Goal: Task Accomplishment & Management: Complete application form

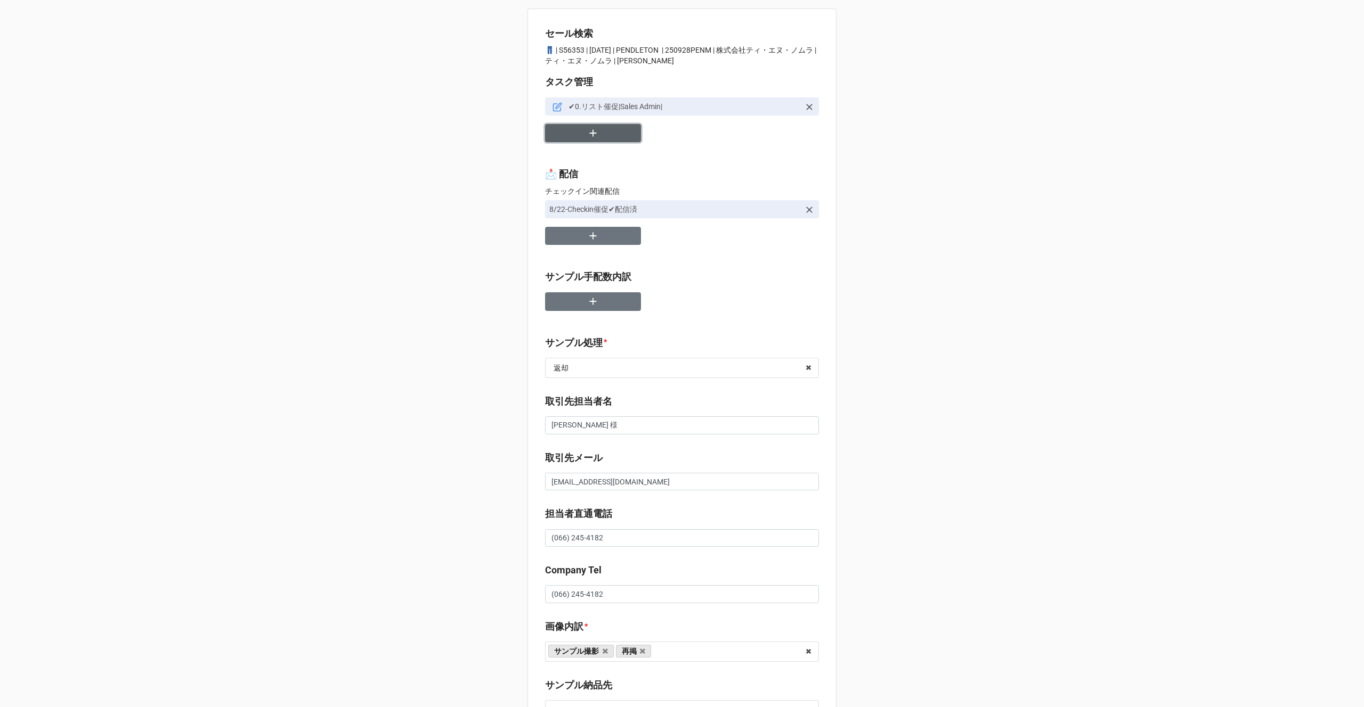
click at [593, 133] on icon "button" at bounding box center [593, 133] width 7 height 7
type textarea "x"
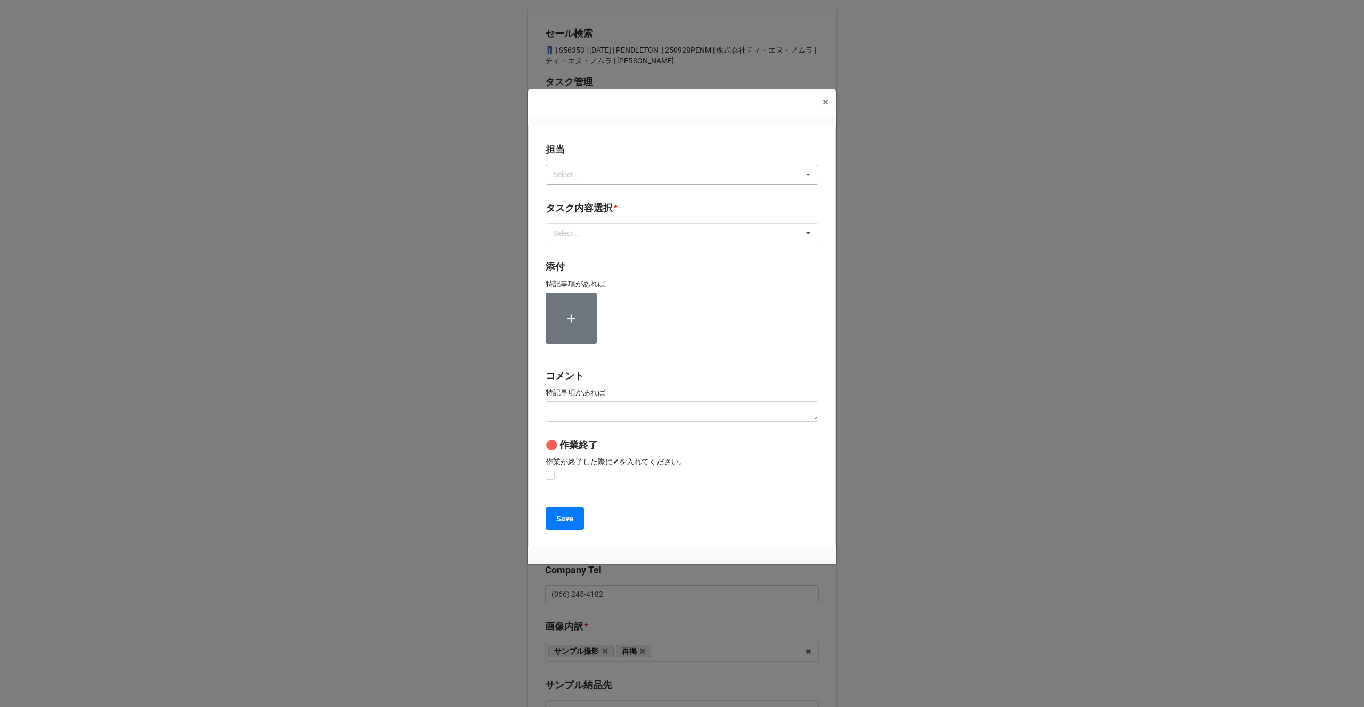
click at [571, 177] on div "Select ..." at bounding box center [574, 174] width 46 height 12
click at [571, 177] on div "Select ... Loading..." at bounding box center [681, 175] width 273 height 20
type input "川島"
click at [571, 192] on div "川島" at bounding box center [682, 194] width 272 height 20
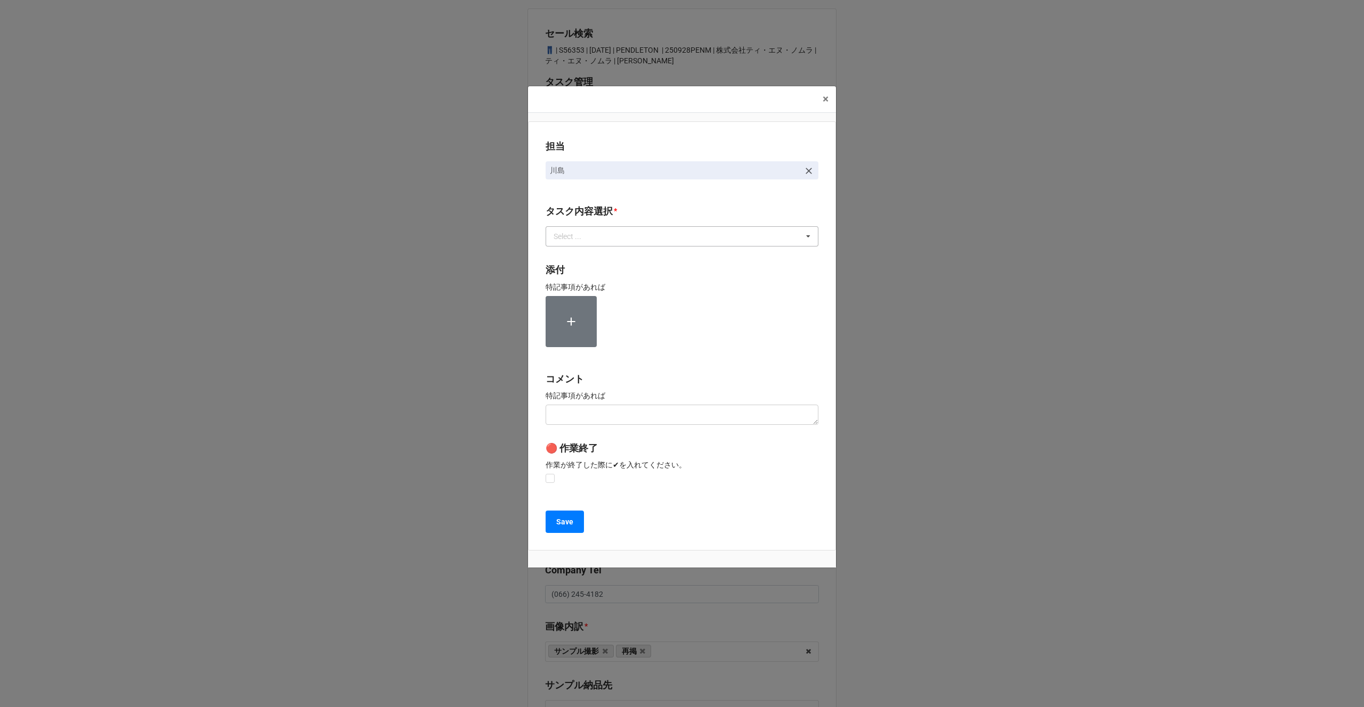
click at [571, 241] on div "Select ..." at bounding box center [574, 237] width 46 height 12
click at [566, 322] on div "2.期待値精査" at bounding box center [682, 315] width 272 height 20
click at [537, 334] on div "担当 [PERSON_NAME][GEOGRAPHIC_DATA]内容選択 * 2.期待値精査 1~13一気通貫に作業中 0.リスト催促 1.リスト回収/再掲…" at bounding box center [682, 335] width 308 height 429
click at [549, 474] on label at bounding box center [549, 474] width 9 height 0
checkbox input "true"
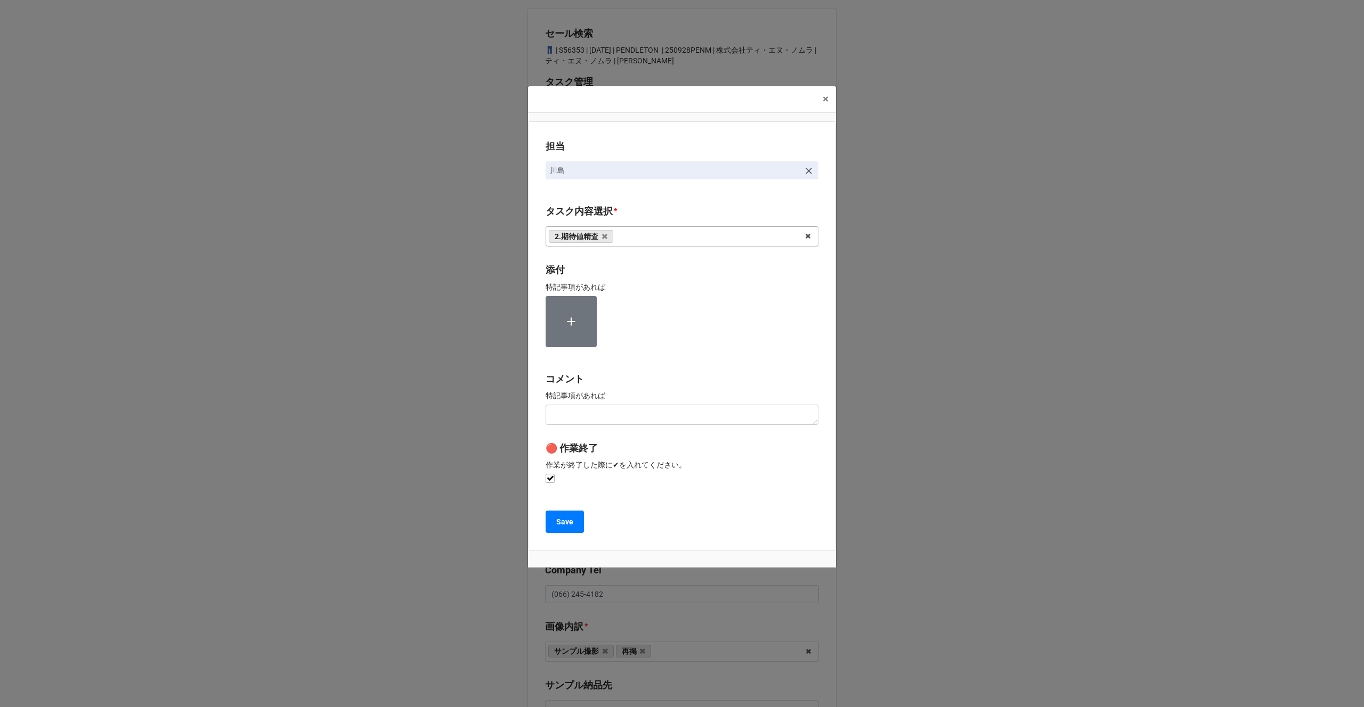
click at [553, 508] on div "担当 [PERSON_NAME][GEOGRAPHIC_DATA]内容選択 * 2.期待値精査 1~13一気通貫に作業中 0.リスト催促 1.リスト回収/再掲…" at bounding box center [682, 335] width 308 height 429
click at [553, 517] on button "Save" at bounding box center [564, 522] width 38 height 22
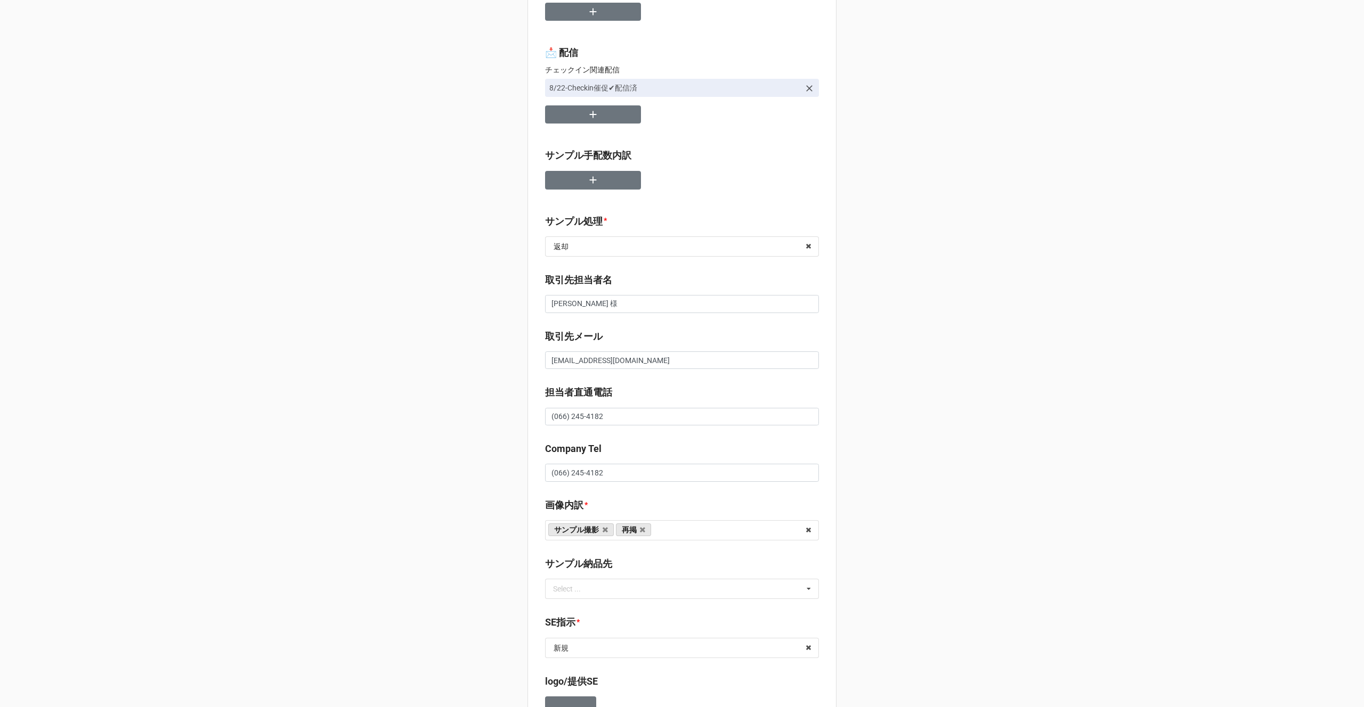
scroll to position [156, 0]
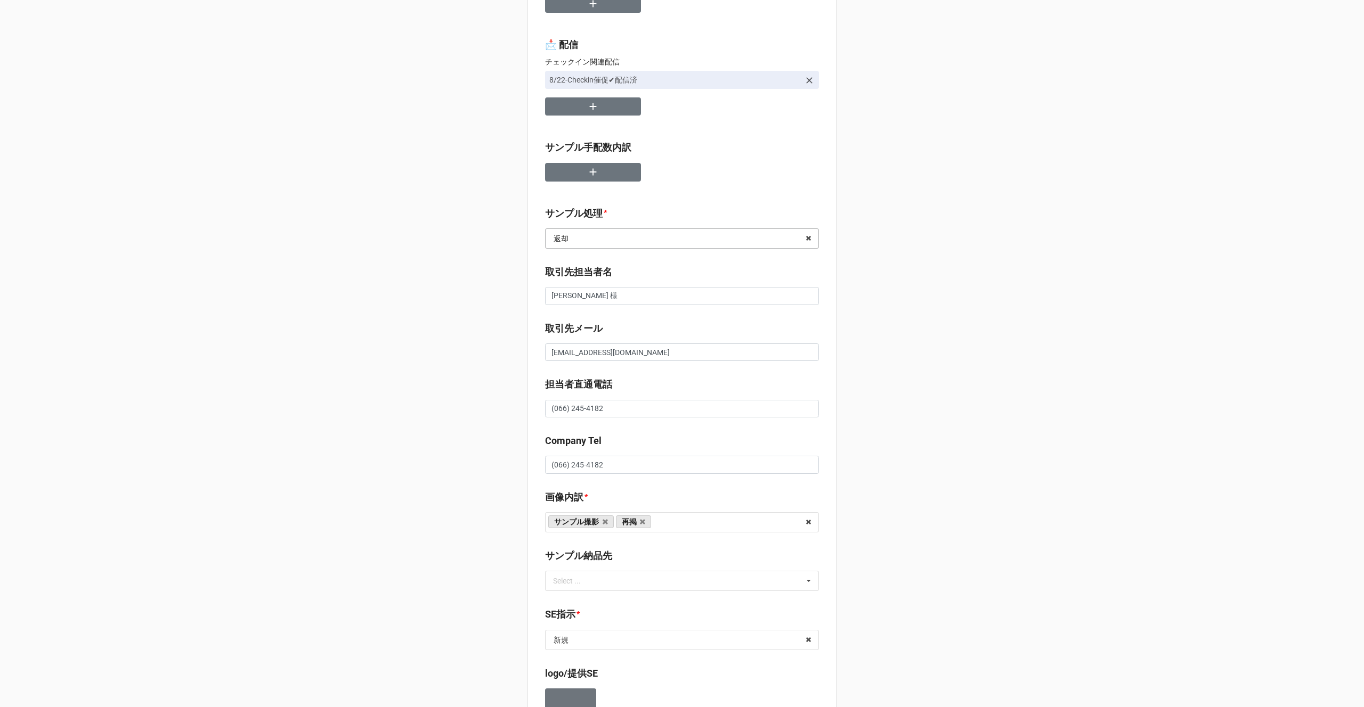
click at [640, 248] on input "text" at bounding box center [682, 238] width 273 height 19
click at [624, 259] on div "なし" at bounding box center [681, 258] width 273 height 20
click at [413, 414] on div "セール検索 👖 | S56353 | [DATE] | PENDLETON | 250928PENM | 株式会社ティ・エヌ・ノムラ | ティ・エヌ・ノムラ …" at bounding box center [682, 606] width 1364 height 1525
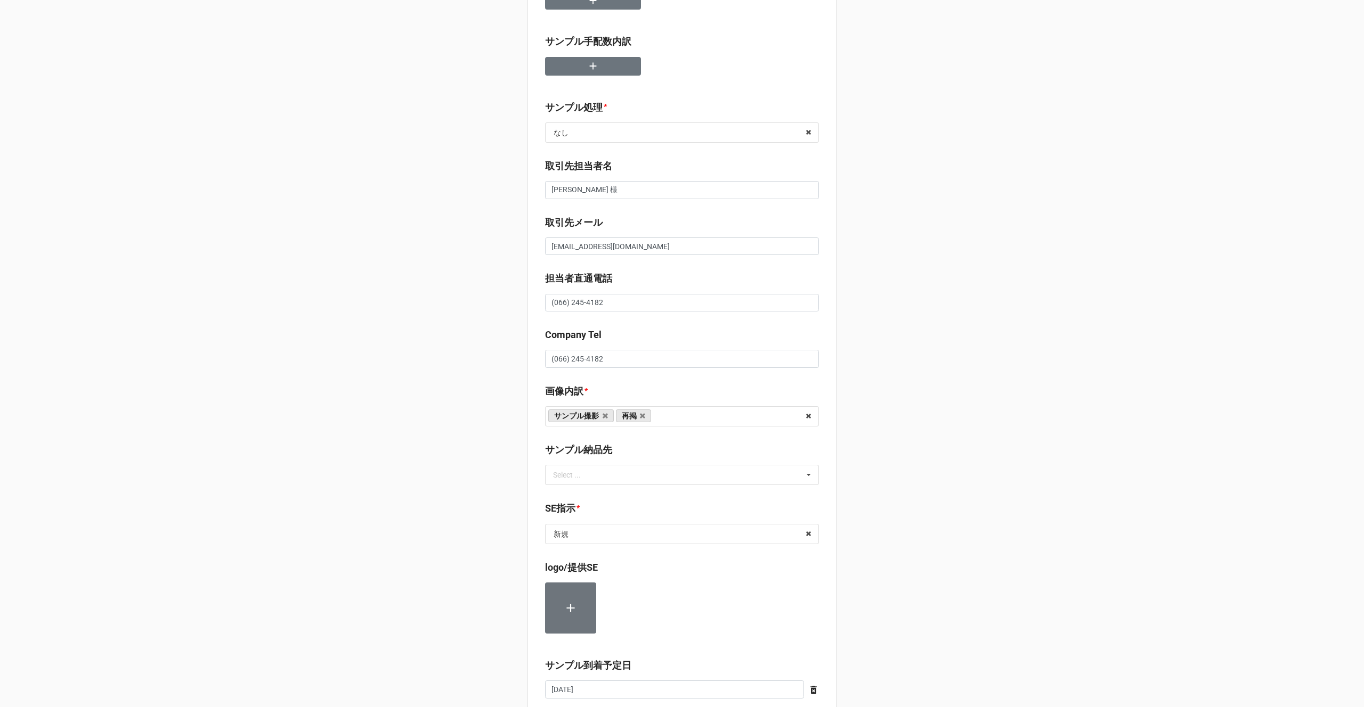
scroll to position [393, 0]
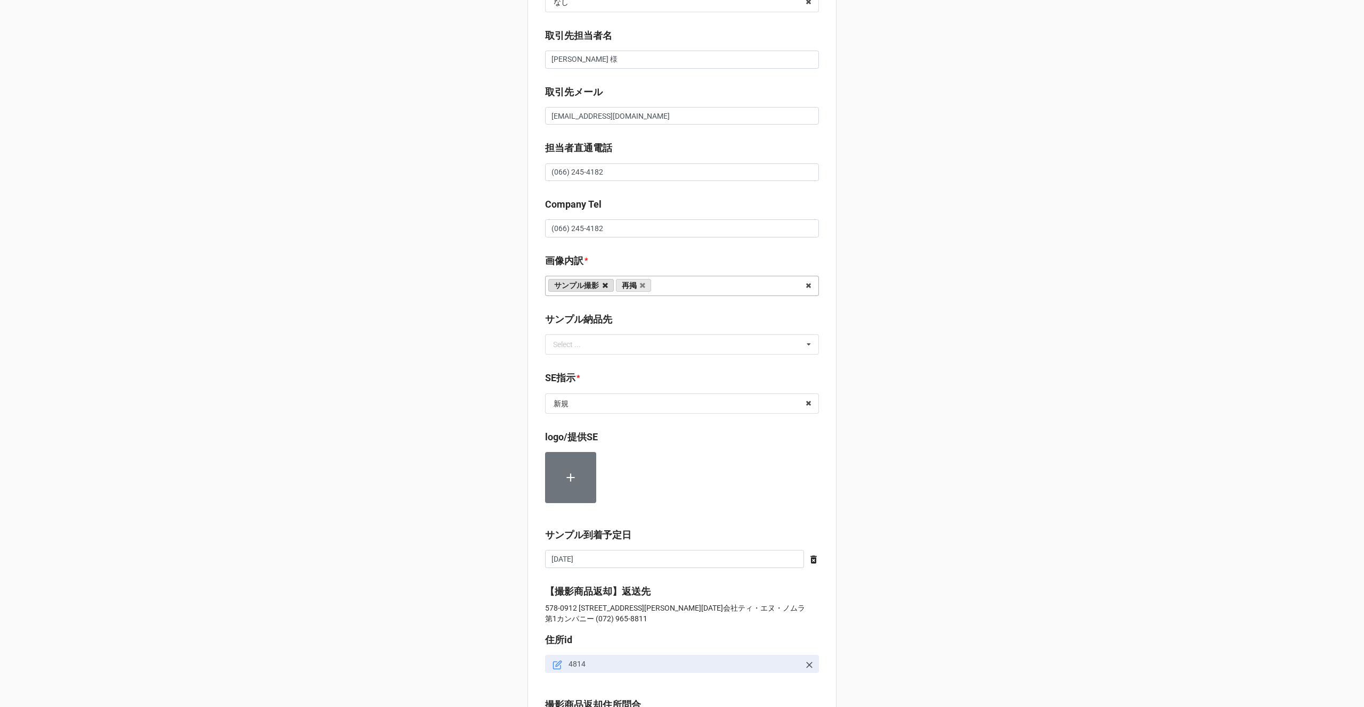
click at [603, 285] on icon at bounding box center [604, 285] width 5 height 7
click at [570, 407] on input "text" at bounding box center [682, 403] width 273 height 19
click at [568, 484] on div "再掲" at bounding box center [681, 482] width 273 height 20
type textarea "x"
click at [472, 523] on div "セール検索 👖 | S56353 | [DATE] | PENDLETON | 250928PENM | 株式会社ティ・エヌ・ノムラ | ティ・エヌ・ノムラ …" at bounding box center [682, 369] width 1364 height 1525
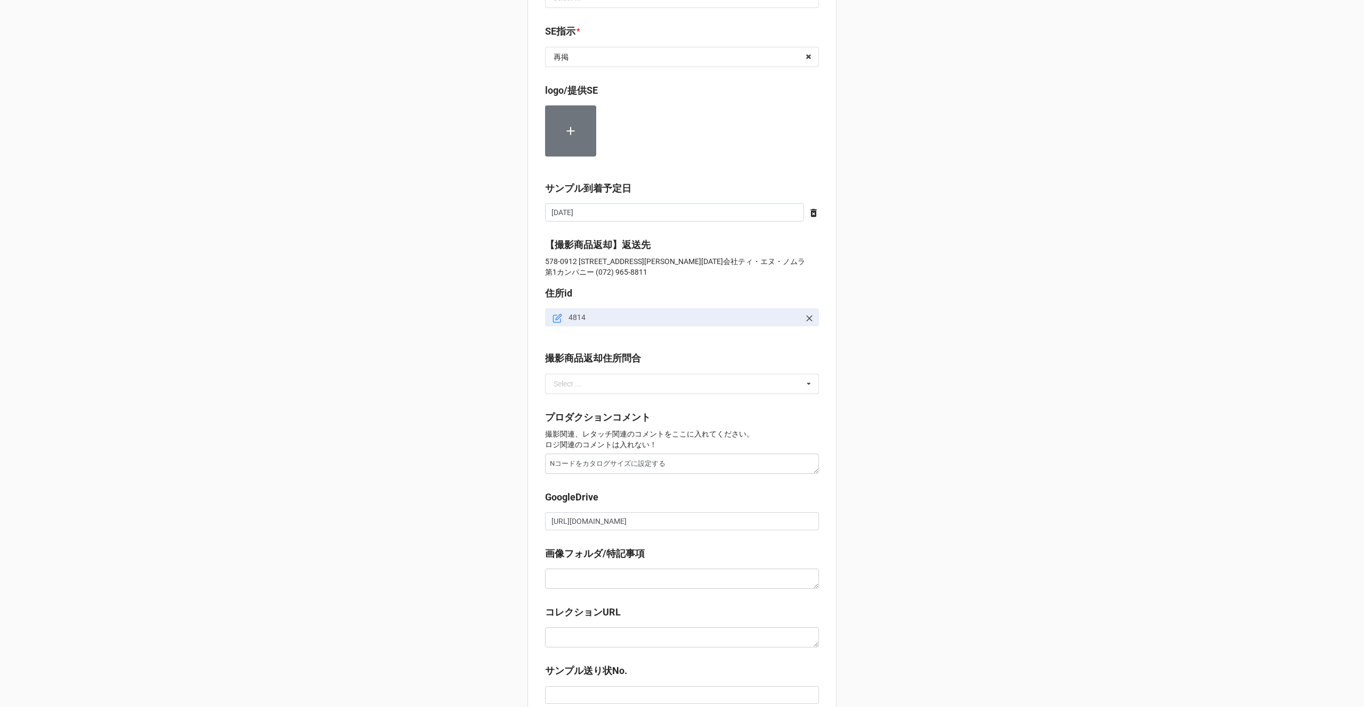
scroll to position [818, 0]
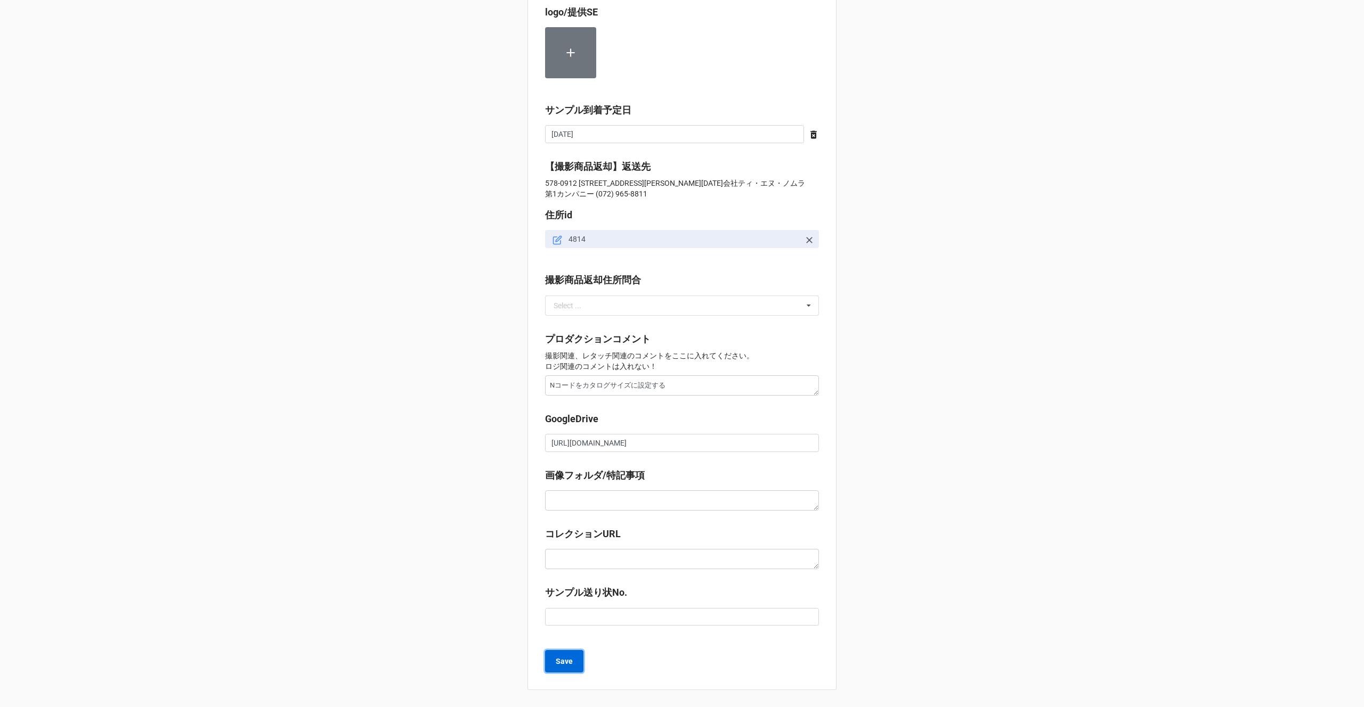
click at [551, 663] on button "Save" at bounding box center [564, 661] width 38 height 22
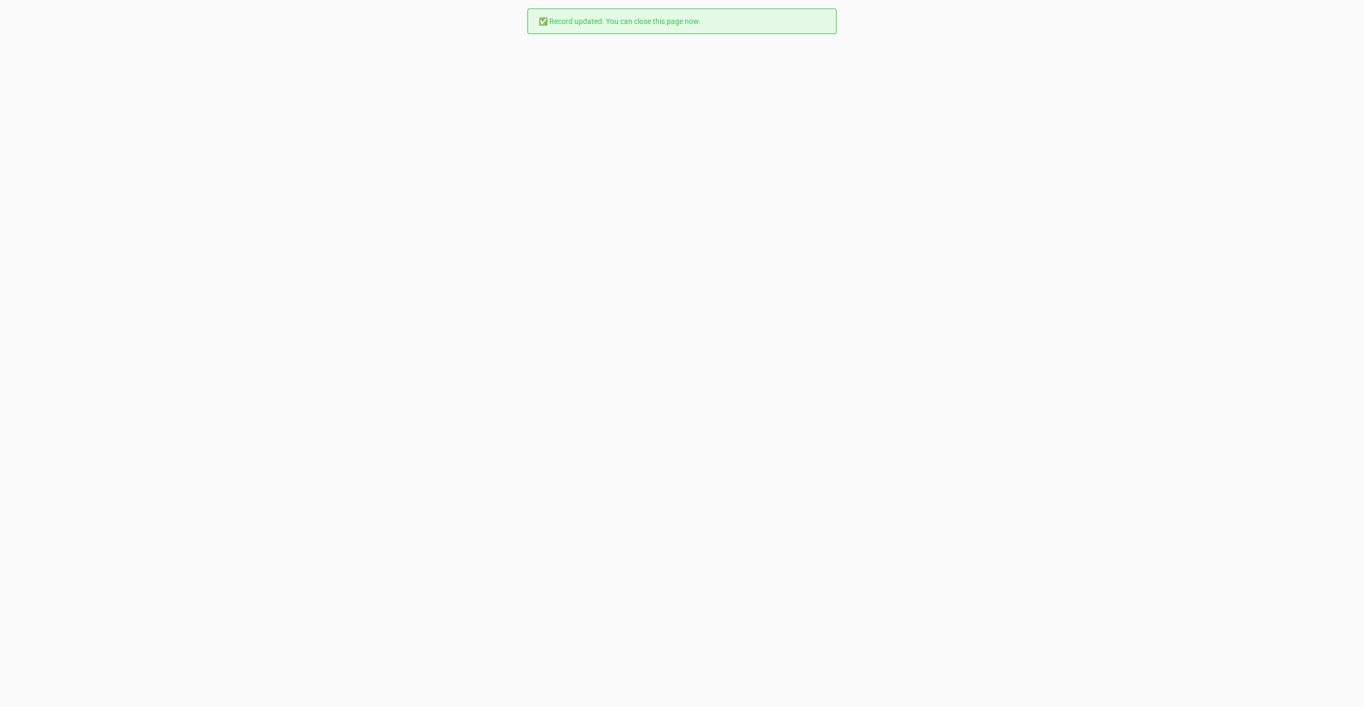
scroll to position [0, 0]
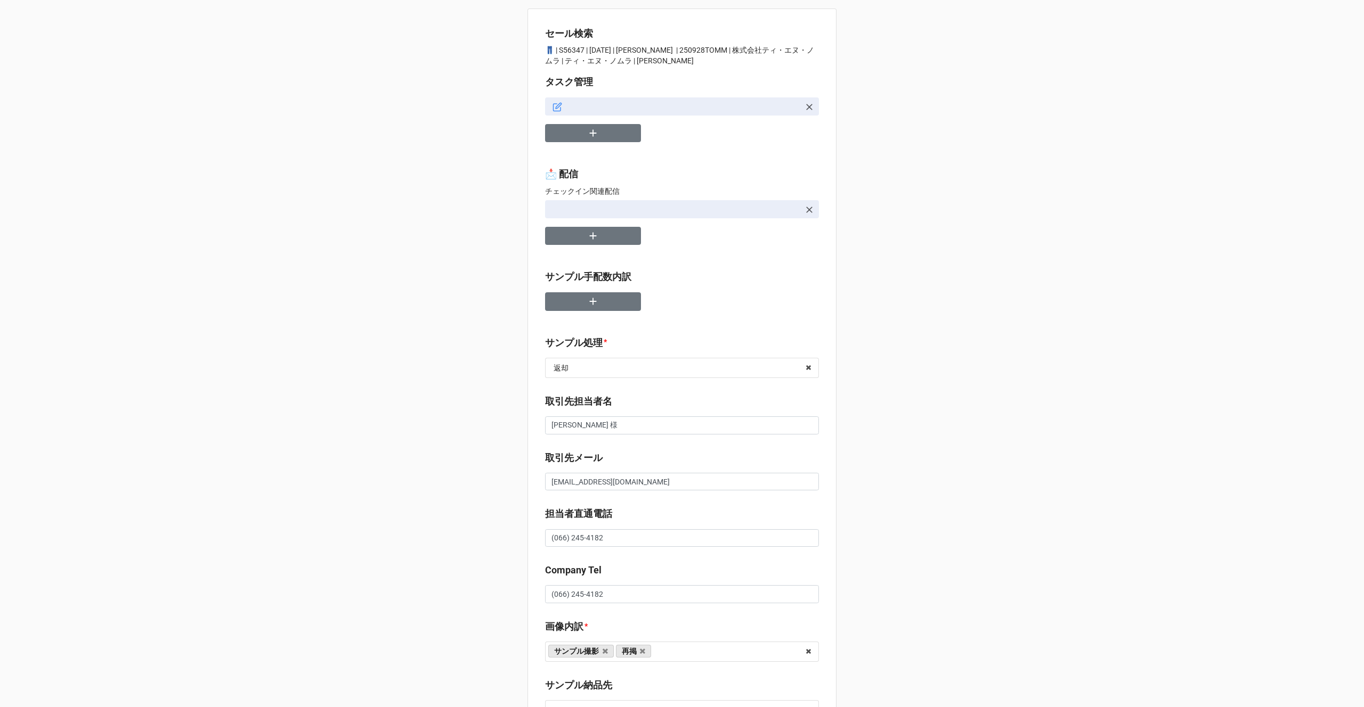
type textarea "x"
click at [582, 134] on button "button" at bounding box center [593, 133] width 96 height 19
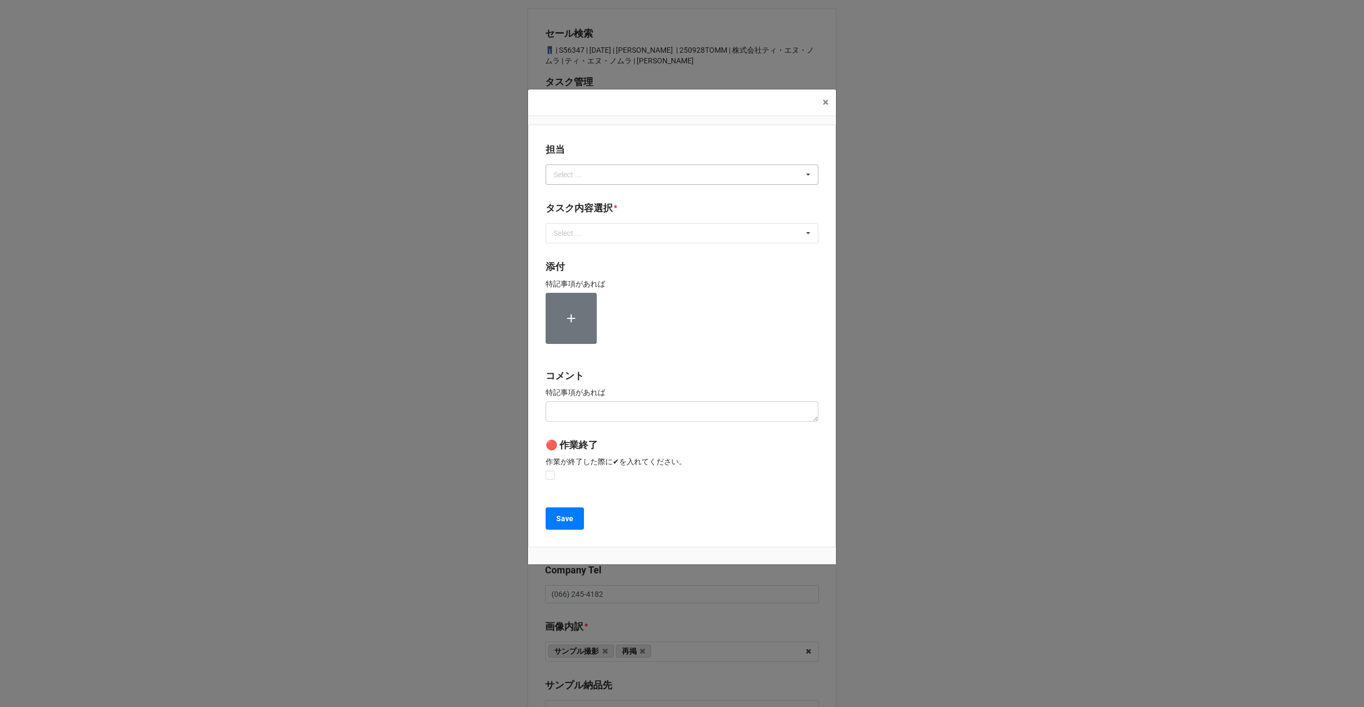
click at [589, 177] on div "Select ..." at bounding box center [574, 174] width 46 height 12
type input "川島"
click at [582, 193] on div "川島" at bounding box center [682, 194] width 272 height 20
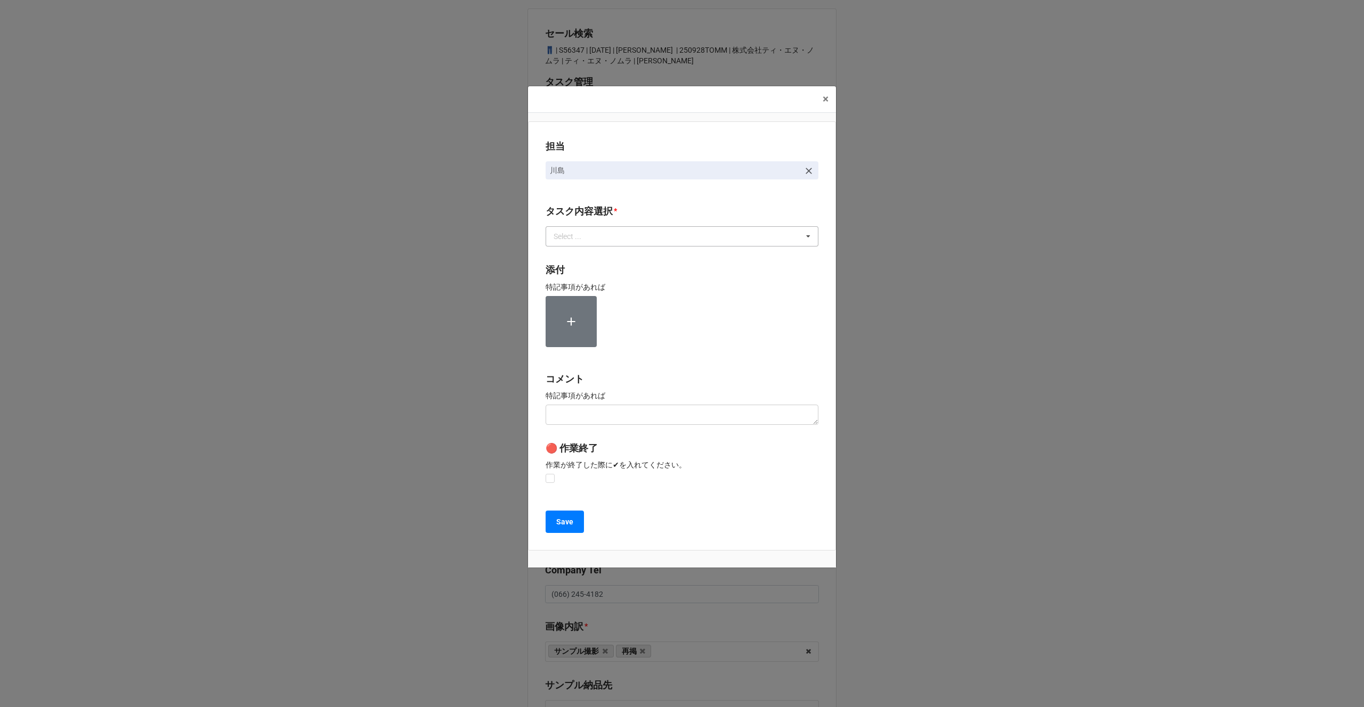
click at [579, 243] on div "Select ... 1~13一気通貫に作業中 0.リスト催促 1.リスト回収/再掲検索 2.期待値精査 3.画像/サンプル手配(画像内訳) 4.Checki…" at bounding box center [681, 236] width 273 height 20
click at [576, 319] on span "2.期待値精査" at bounding box center [576, 315] width 44 height 9
click at [536, 328] on div "担当 [PERSON_NAME][GEOGRAPHIC_DATA]内容選択 * 2.期待値精査 1~13一気通貫に作業中 0.リスト催促 1.リスト回収/再掲…" at bounding box center [682, 335] width 308 height 429
click at [548, 474] on label at bounding box center [549, 474] width 9 height 0
checkbox input "true"
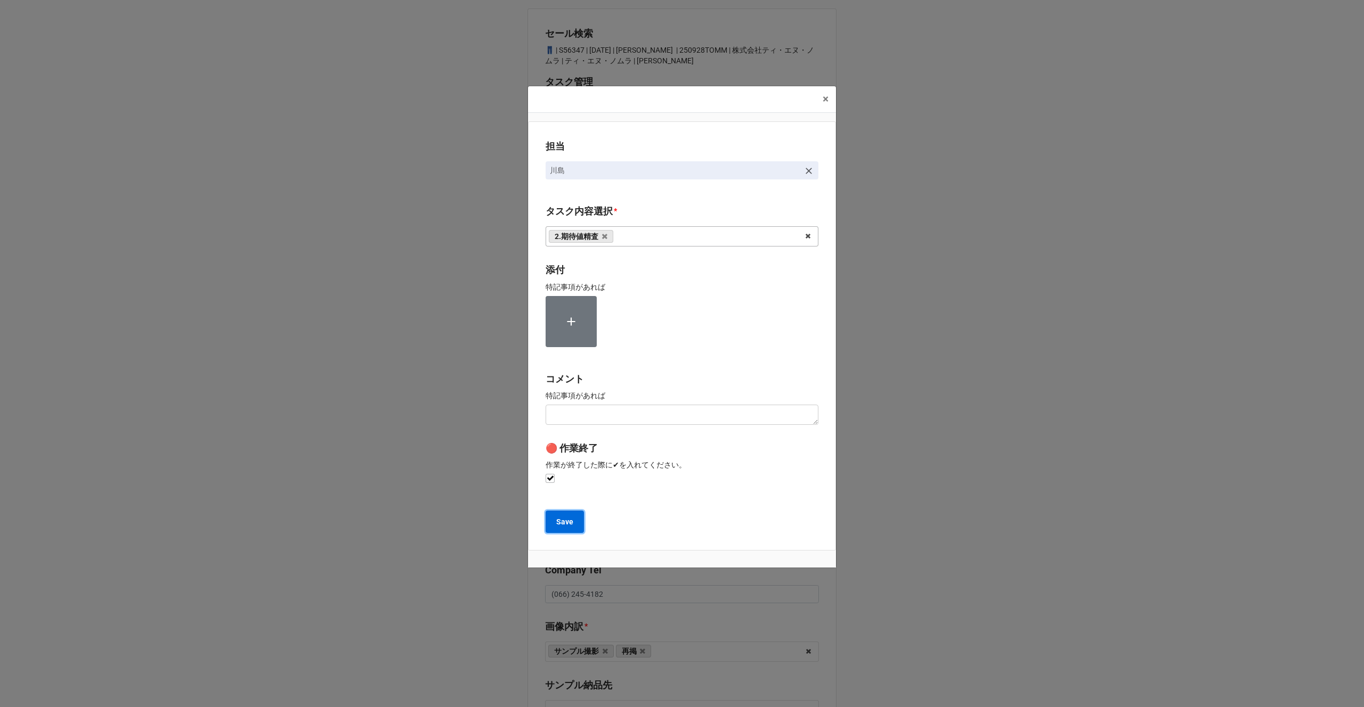
click at [560, 526] on b "Save" at bounding box center [564, 522] width 17 height 11
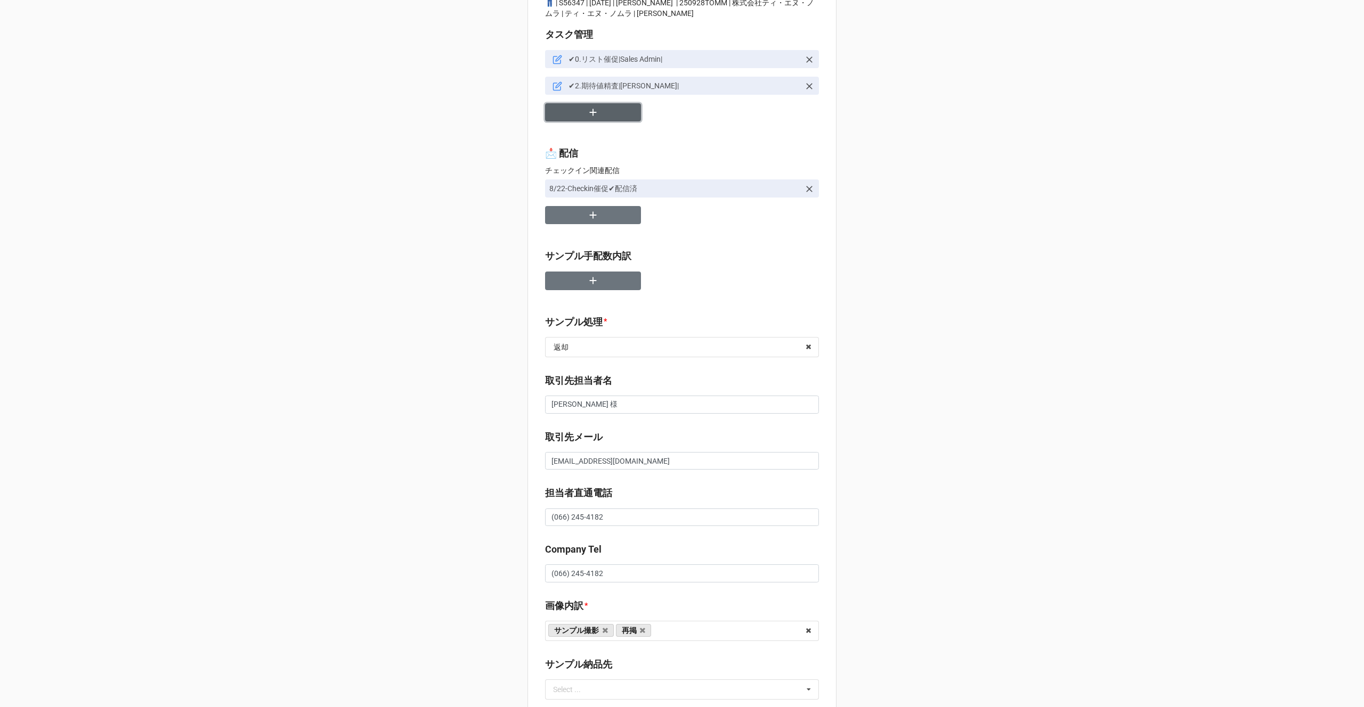
scroll to position [48, 0]
click at [618, 330] on b "サンプル処理 *" at bounding box center [682, 323] width 274 height 19
click at [609, 346] on input "text" at bounding box center [682, 346] width 273 height 19
click at [598, 364] on div "なし" at bounding box center [681, 366] width 273 height 20
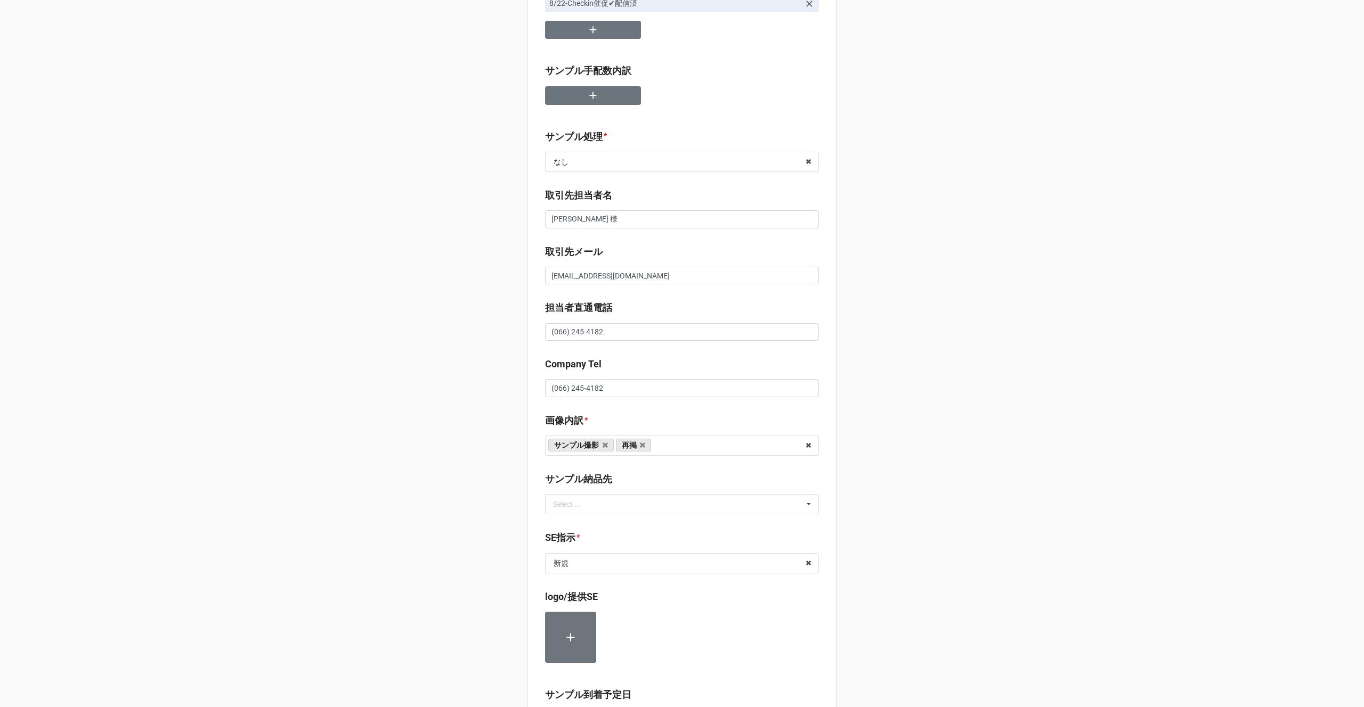
scroll to position [265, 0]
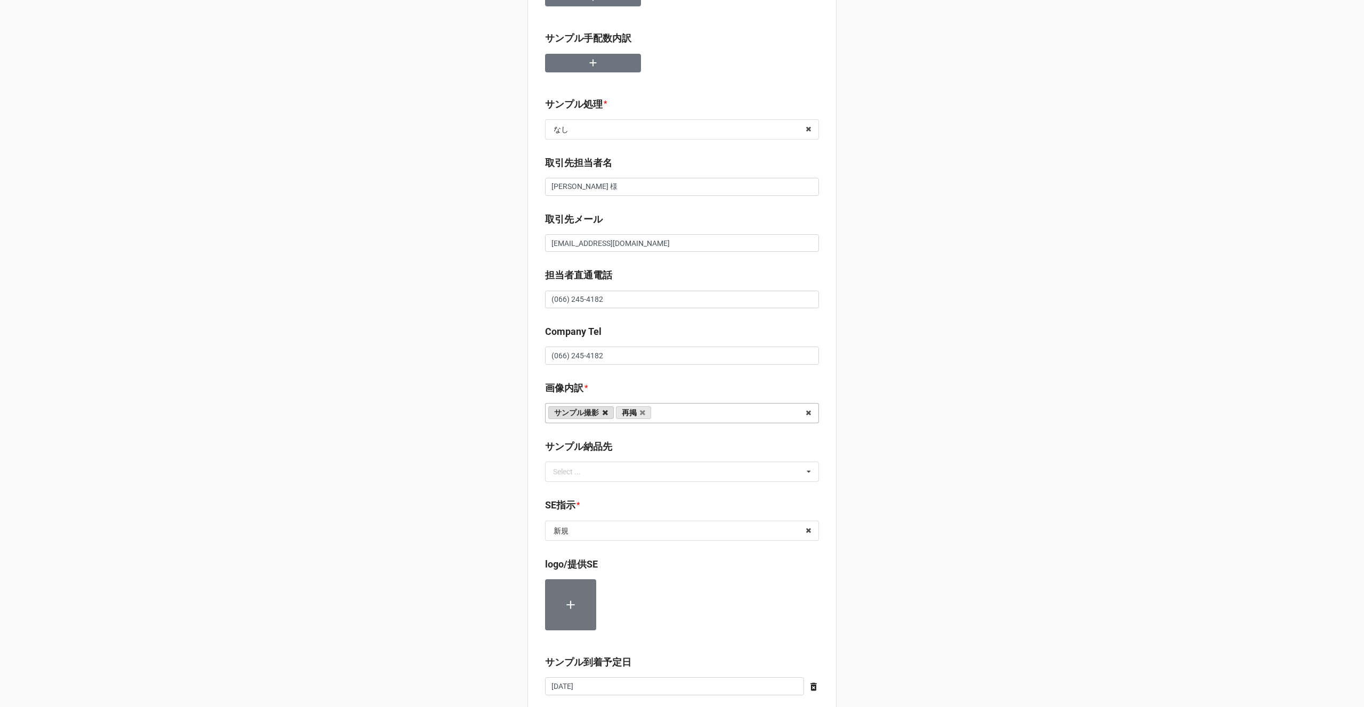
click at [602, 416] on icon at bounding box center [604, 413] width 5 height 7
click at [575, 533] on input "text" at bounding box center [682, 530] width 273 height 19
click at [567, 610] on div "再掲" at bounding box center [681, 610] width 273 height 20
type textarea "x"
click at [527, 602] on div "セール検索 👖 | S56347 | 09/28 (日) | TOMMY HILFIGER | 250928TOMM | 株式会社ティ・エヌ・ノムラ | ティ…" at bounding box center [681, 492] width 309 height 1499
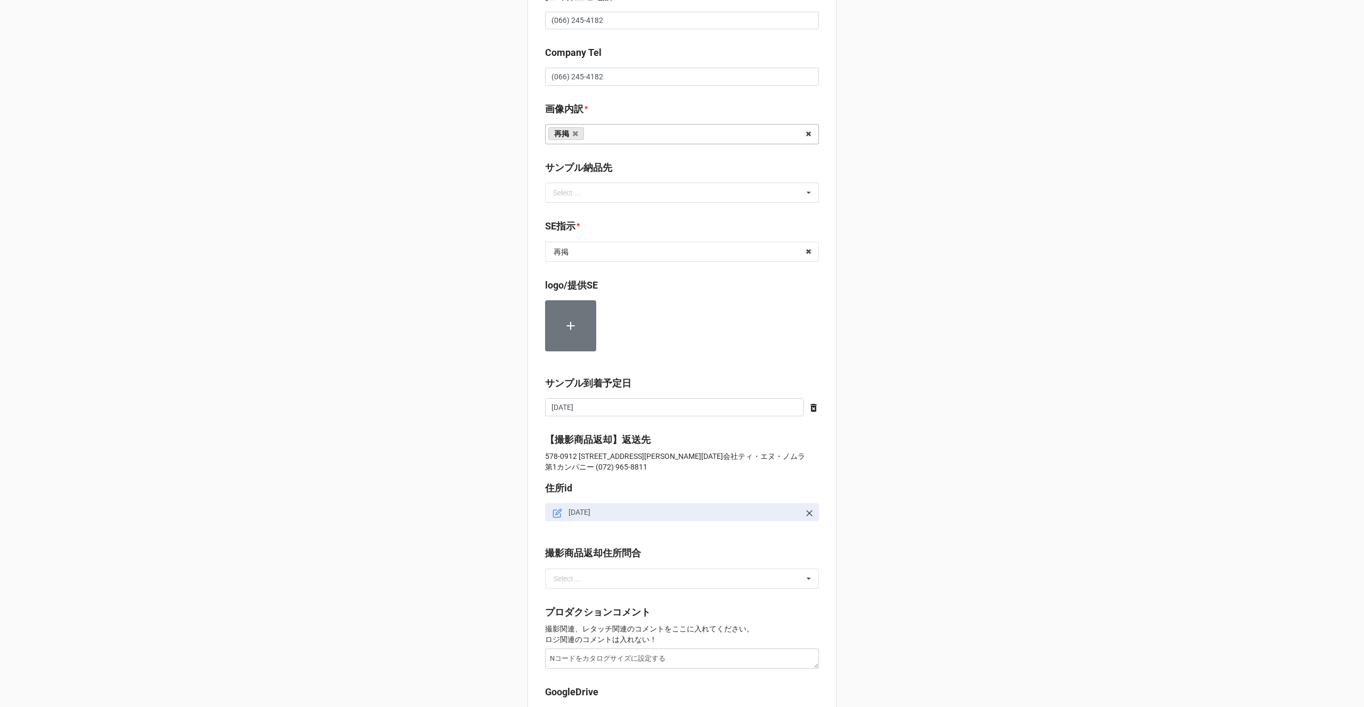
scroll to position [818, 0]
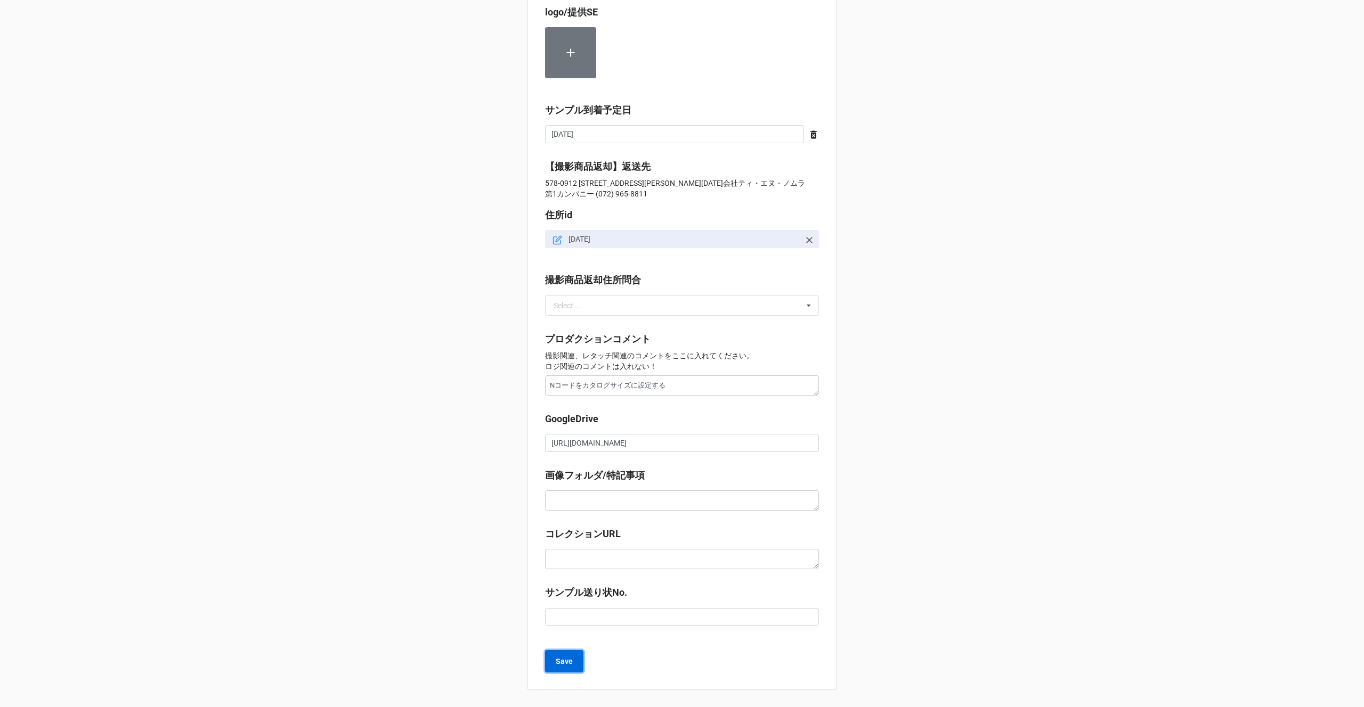
click at [551, 661] on button "Save" at bounding box center [564, 661] width 38 height 22
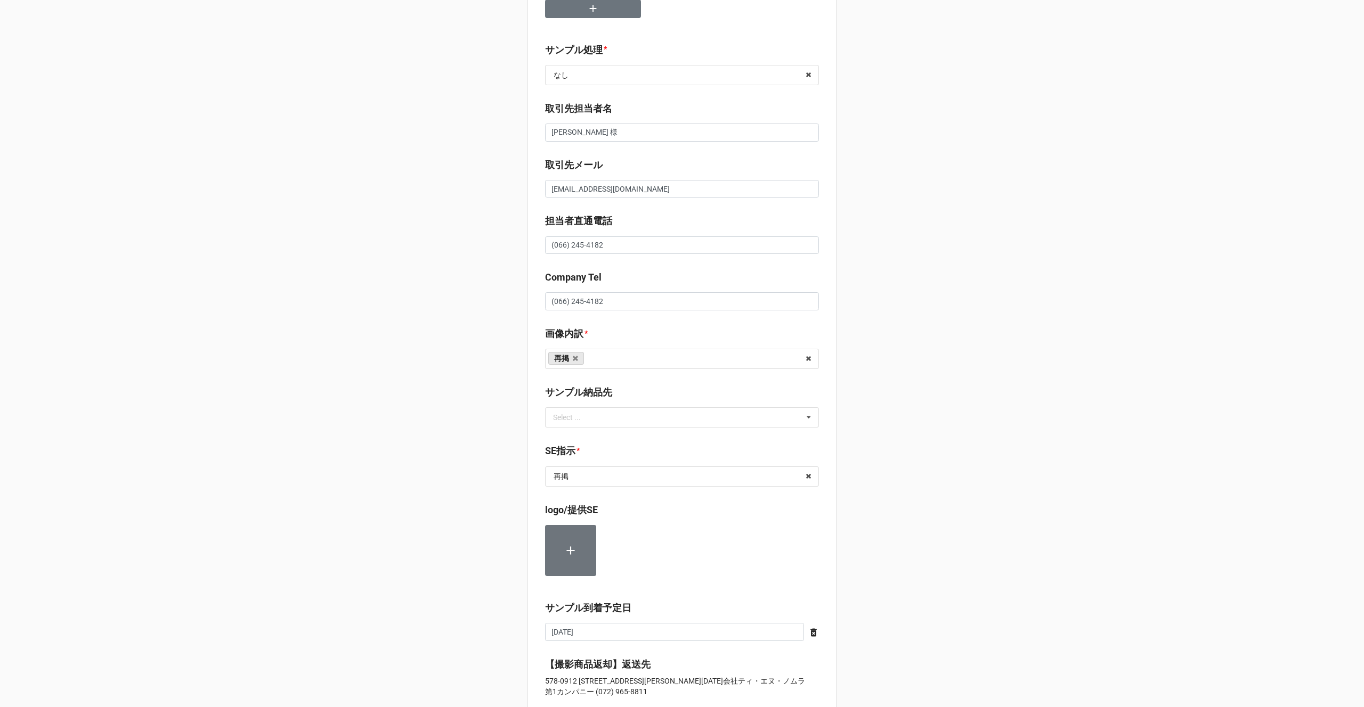
scroll to position [401, 0]
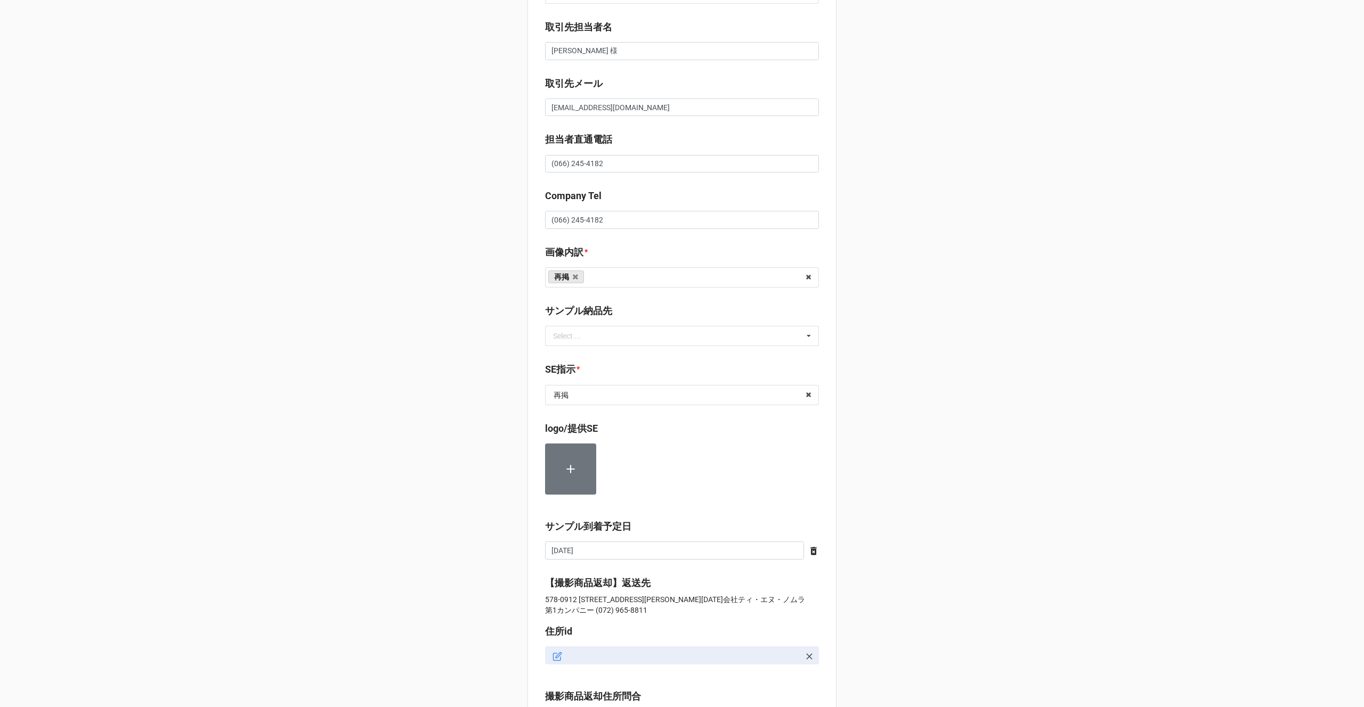
type textarea "x"
click at [448, 494] on div "セール検索 👖 | S56353 | [DATE] | PENDLETON | 250928PENM | 株式会社ティ・エヌ・ノムラ | ティ・エヌ・ノムラ …" at bounding box center [682, 361] width 1364 height 1525
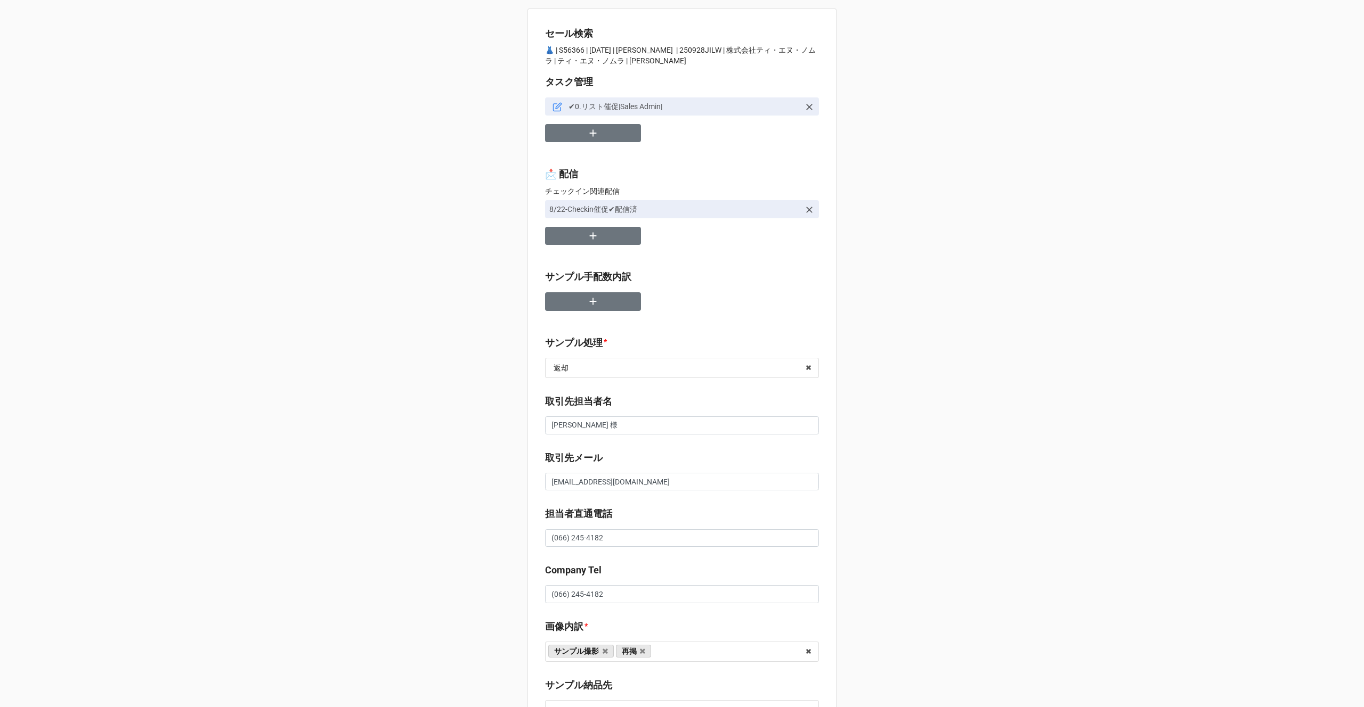
type textarea "x"
click at [590, 138] on icon "button" at bounding box center [593, 133] width 12 height 12
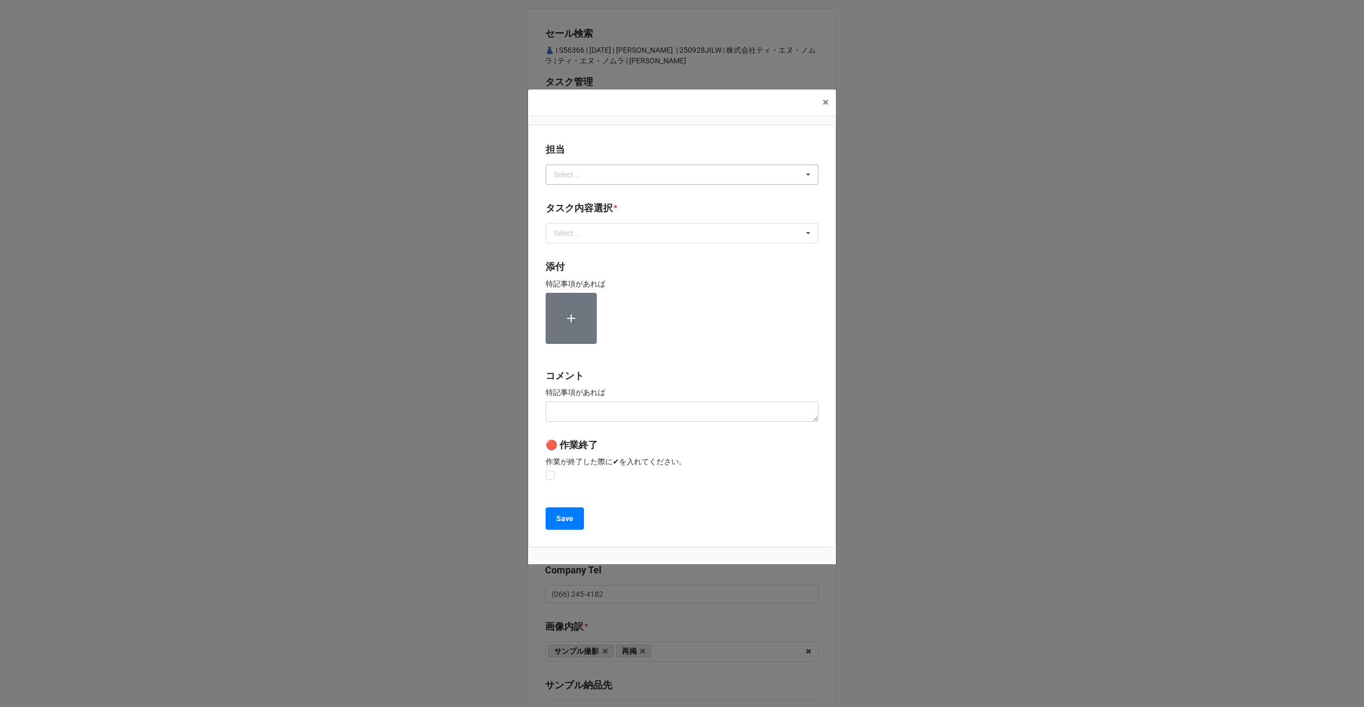
click at [597, 173] on div "Select ..." at bounding box center [574, 174] width 46 height 12
type input "川島"
click at [590, 194] on div "川島" at bounding box center [682, 194] width 272 height 20
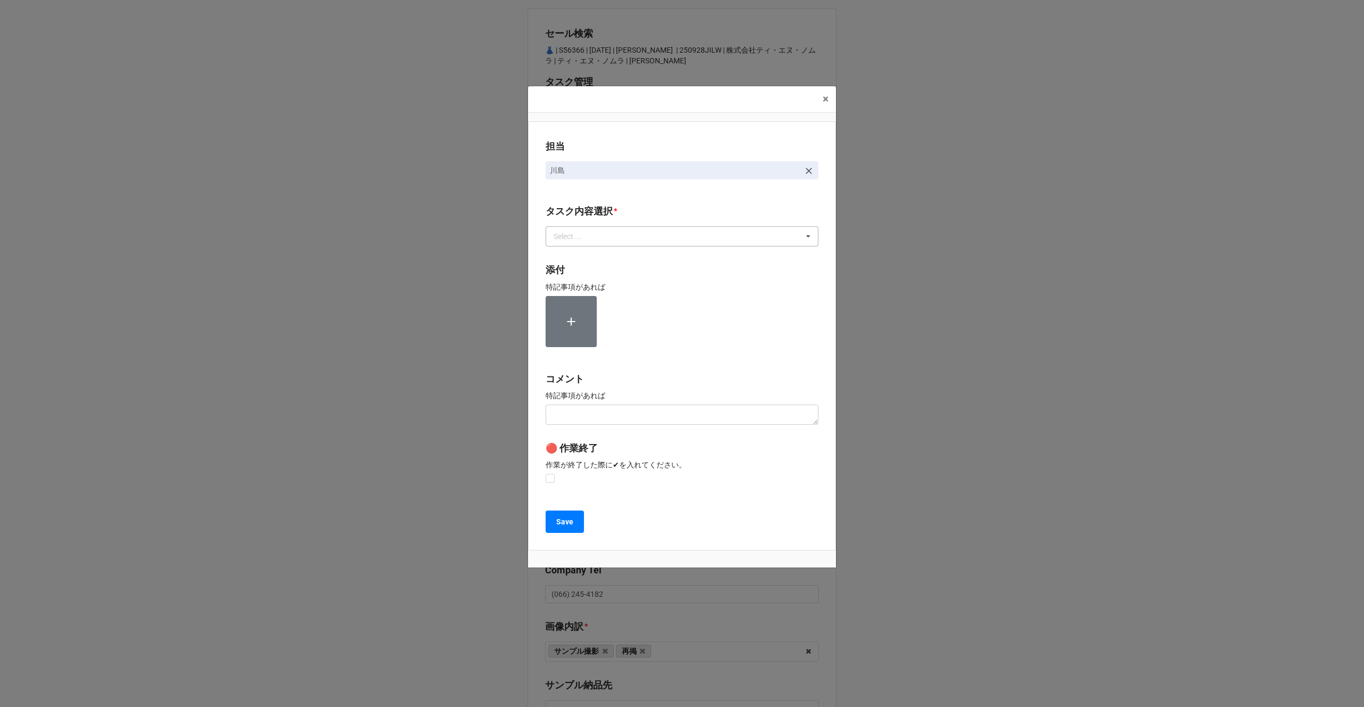
click at [590, 240] on div "Select ..." at bounding box center [574, 237] width 46 height 12
click at [573, 318] on span "2.期待値精査" at bounding box center [576, 315] width 44 height 9
click at [536, 332] on div "担当 [PERSON_NAME][GEOGRAPHIC_DATA]内容選択 * 2.期待値精査 1~13一気通貫に作業中 0.リスト催促 1.リスト回収/再掲…" at bounding box center [682, 335] width 308 height 429
click at [549, 474] on label at bounding box center [549, 474] width 9 height 0
checkbox input "true"
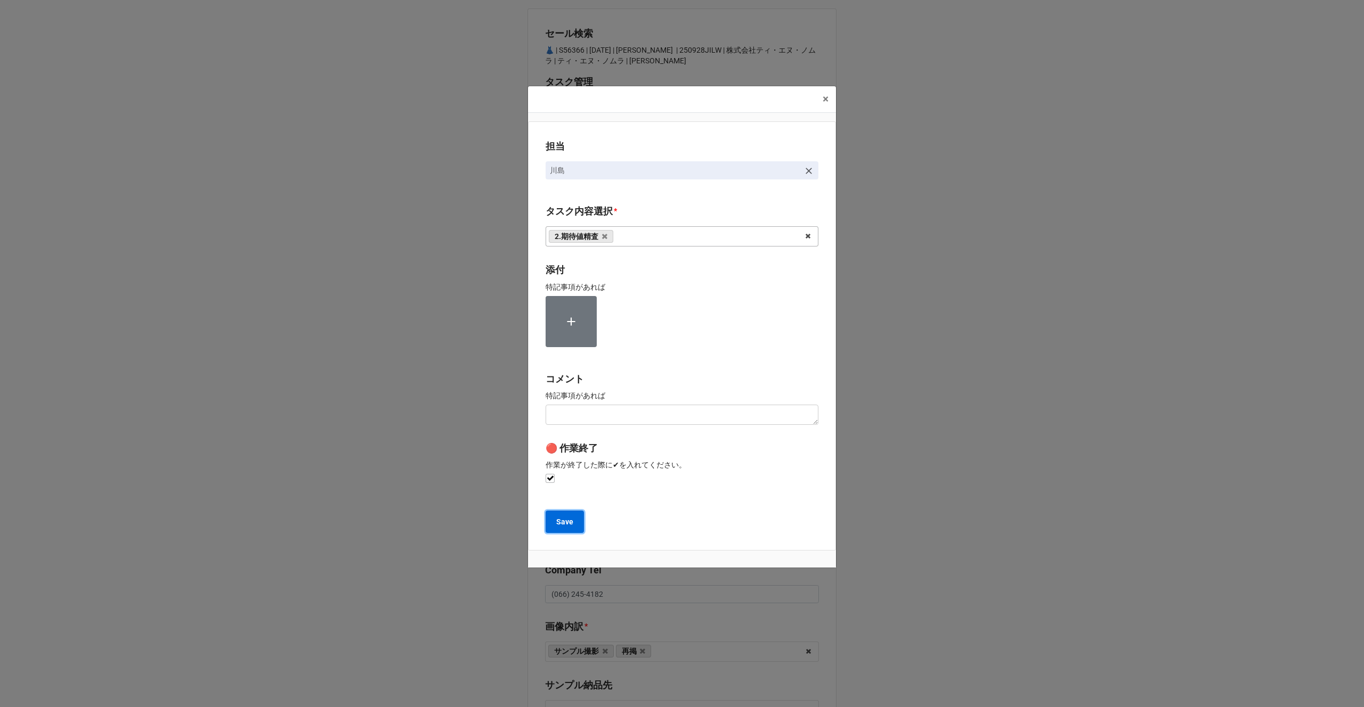
click at [557, 528] on button "Save" at bounding box center [564, 522] width 38 height 22
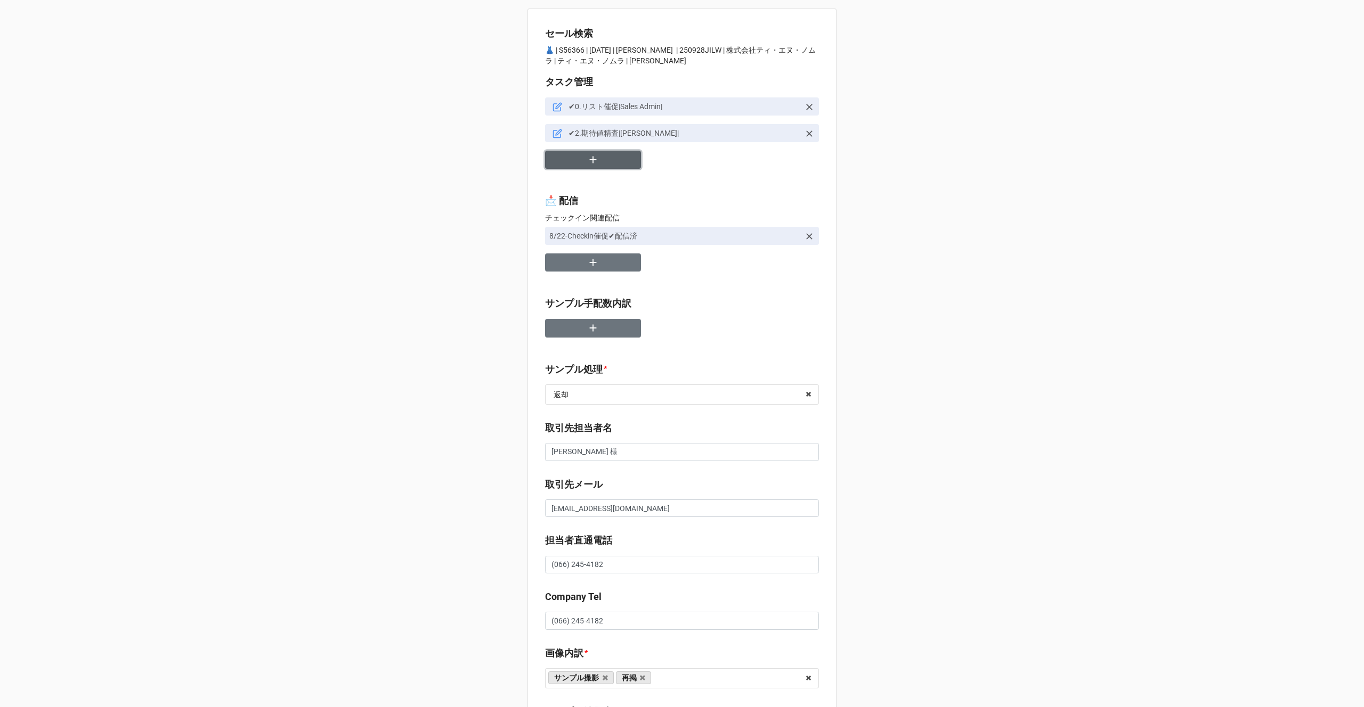
scroll to position [31, 0]
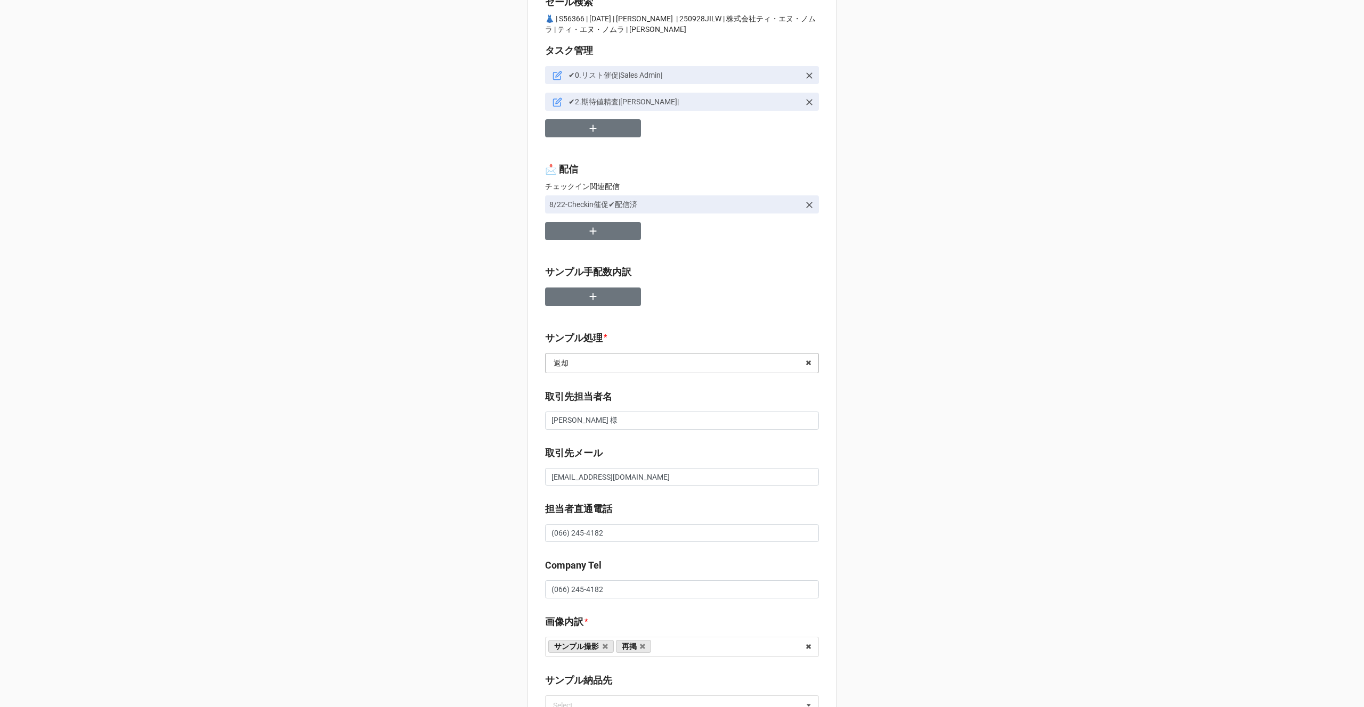
click at [607, 368] on input "text" at bounding box center [682, 363] width 273 height 19
click at [596, 389] on div "なし" at bounding box center [681, 383] width 273 height 20
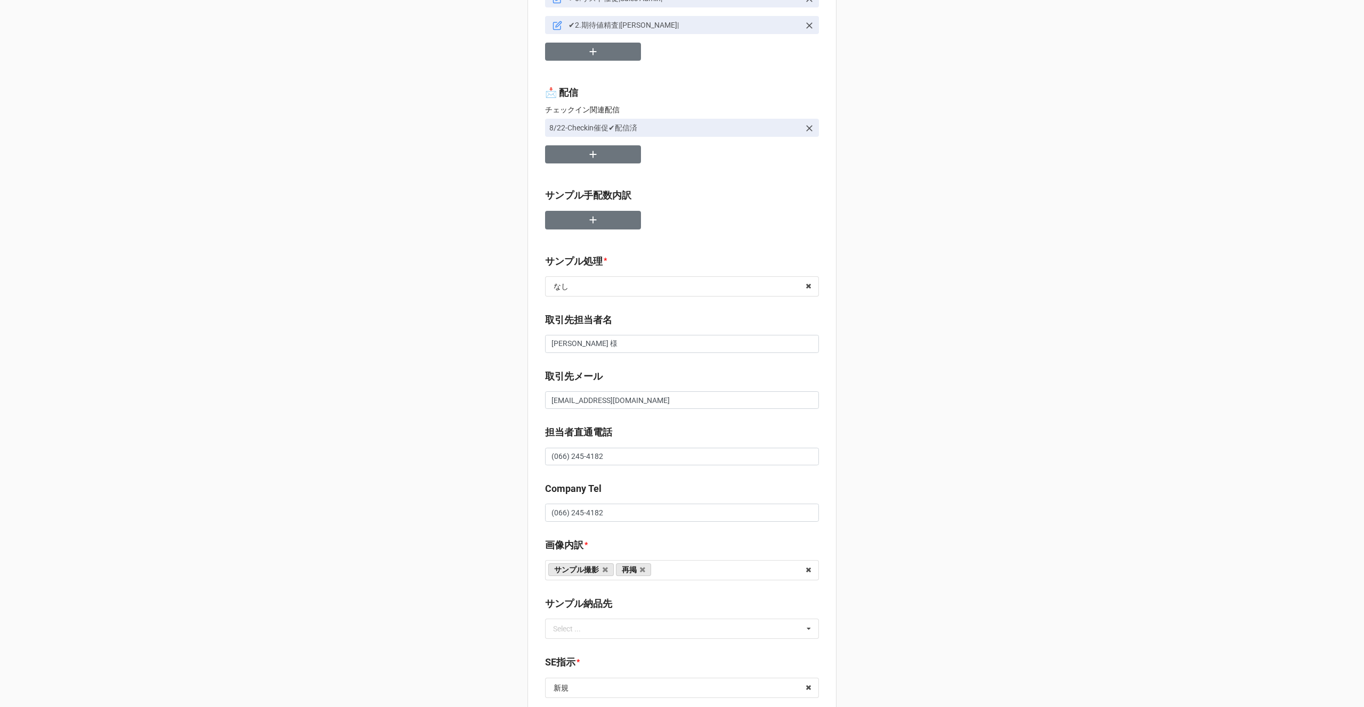
scroll to position [233, 0]
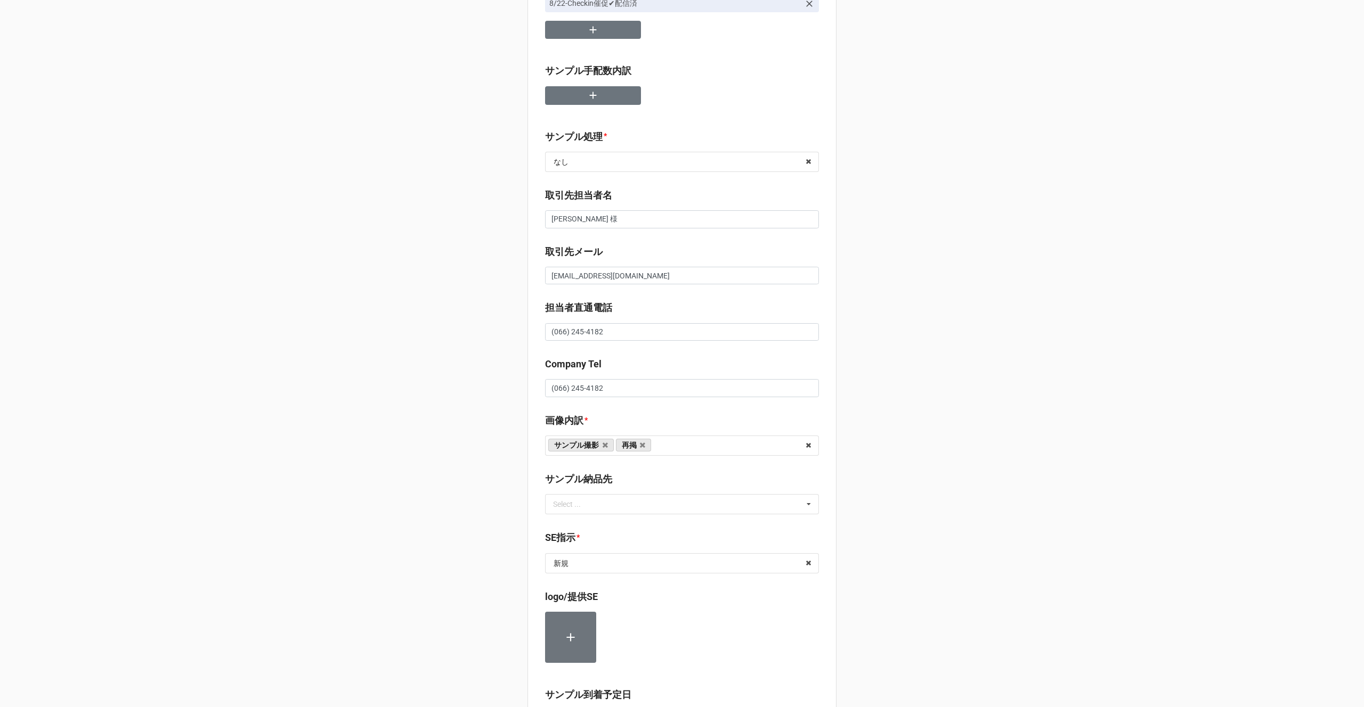
click at [473, 585] on div "セール検索 👗 | S56366 | 09/28 (日) | JIL SANDER | 250928JILW | 株式会社ティ・エヌ・ノムラ | ティ・エヌ・…" at bounding box center [682, 529] width 1364 height 1525
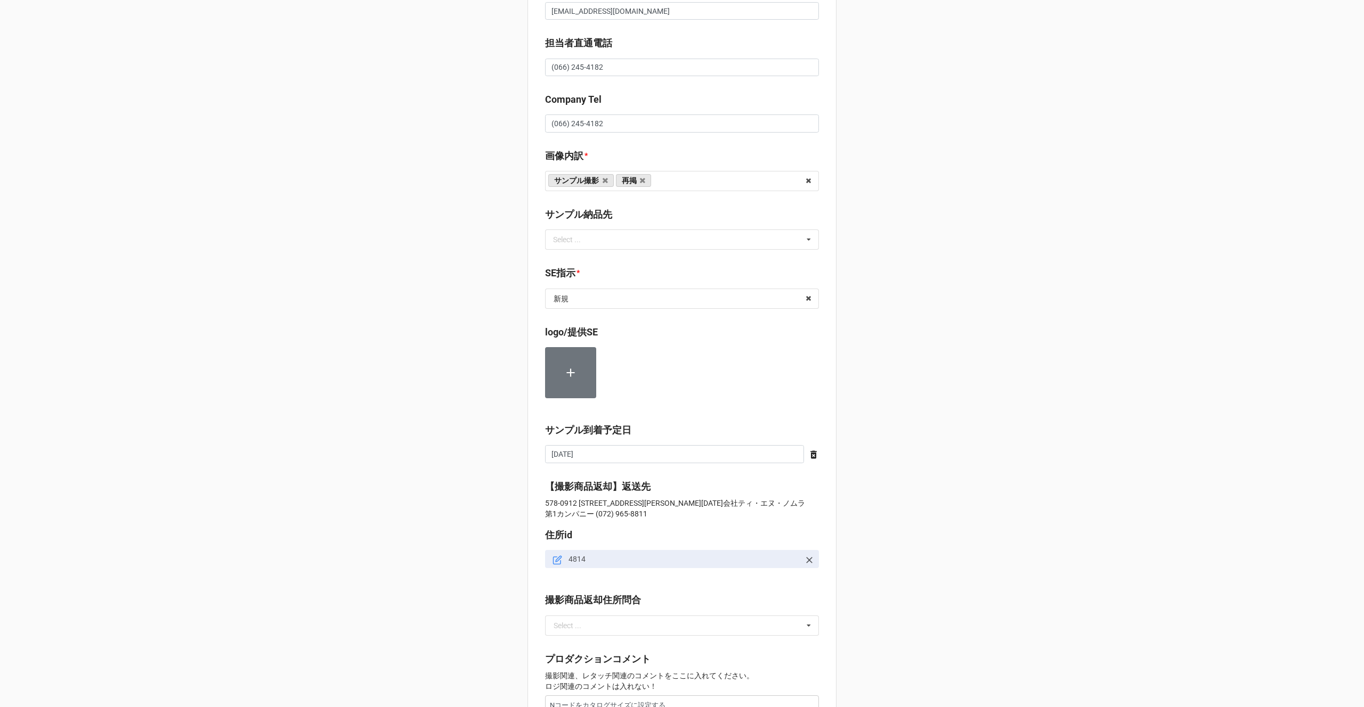
scroll to position [505, 0]
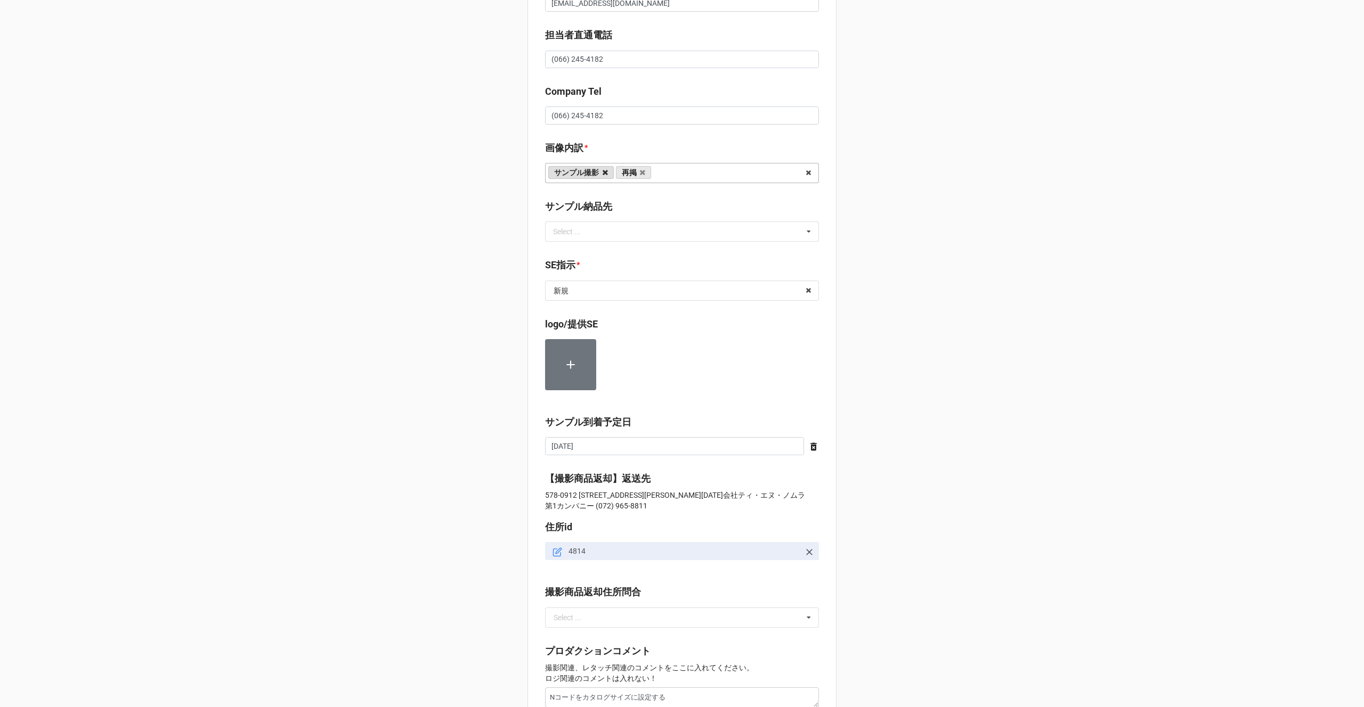
click at [602, 173] on icon at bounding box center [604, 172] width 5 height 7
click at [588, 289] on input "text" at bounding box center [682, 290] width 273 height 19
click at [578, 373] on div "再掲" at bounding box center [681, 370] width 273 height 20
type textarea "x"
click at [447, 423] on div "セール検索 👗 | S56366 | 09/28 (日) | JIL SANDER | 250928JILW | 株式会社ティ・エヌ・ノムラ | ティ・エヌ・…" at bounding box center [682, 257] width 1364 height 1525
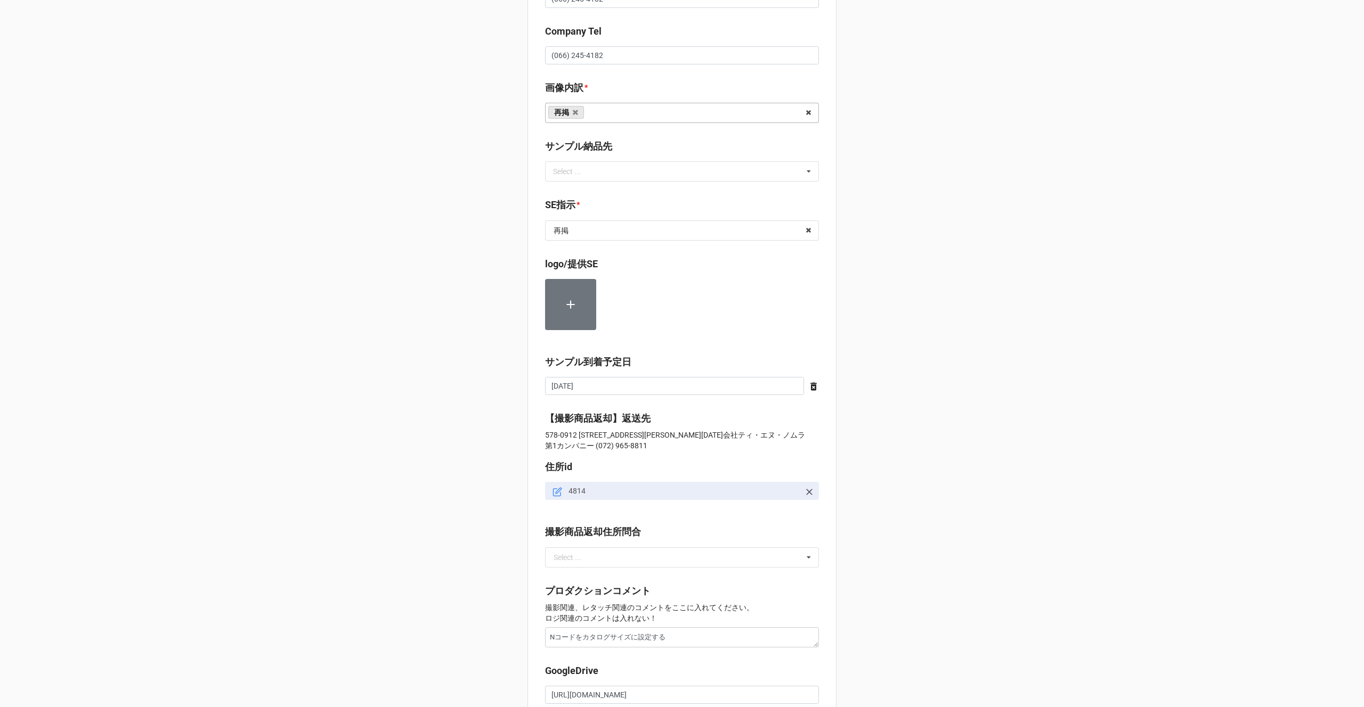
scroll to position [818, 0]
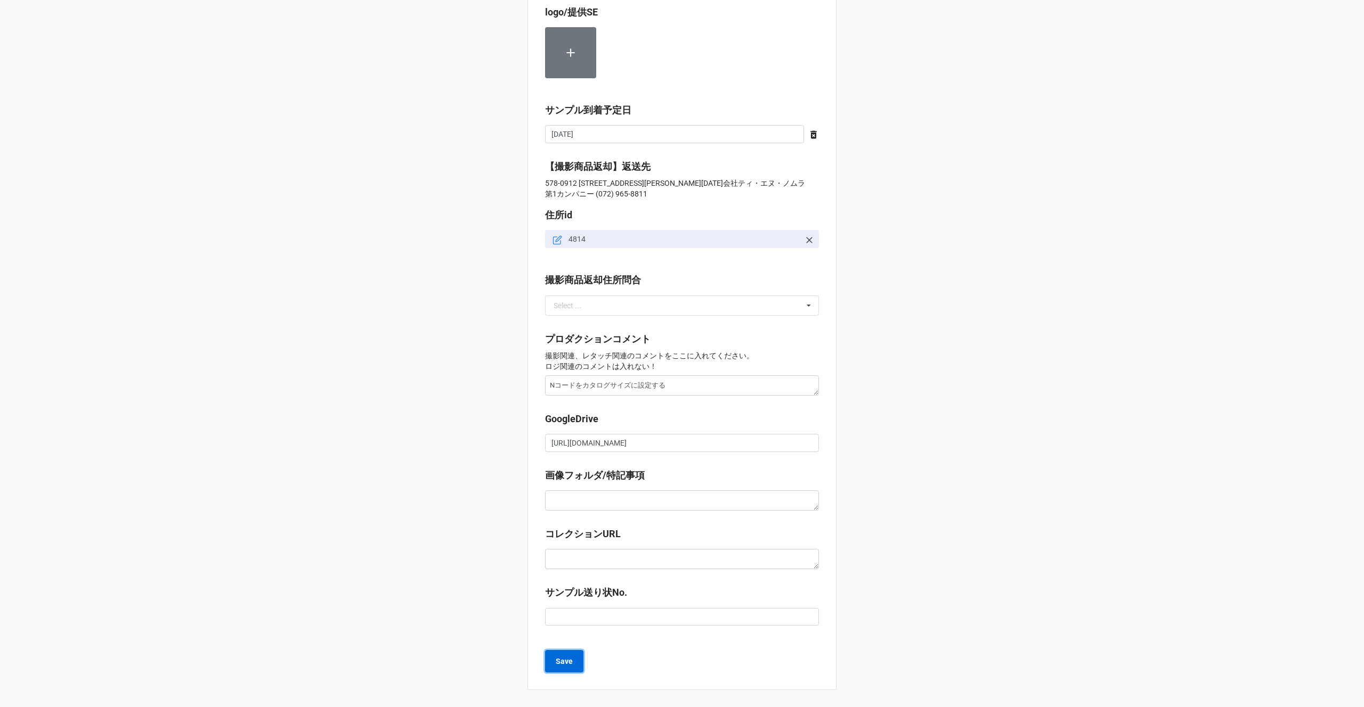
click at [557, 663] on b "Save" at bounding box center [564, 661] width 17 height 11
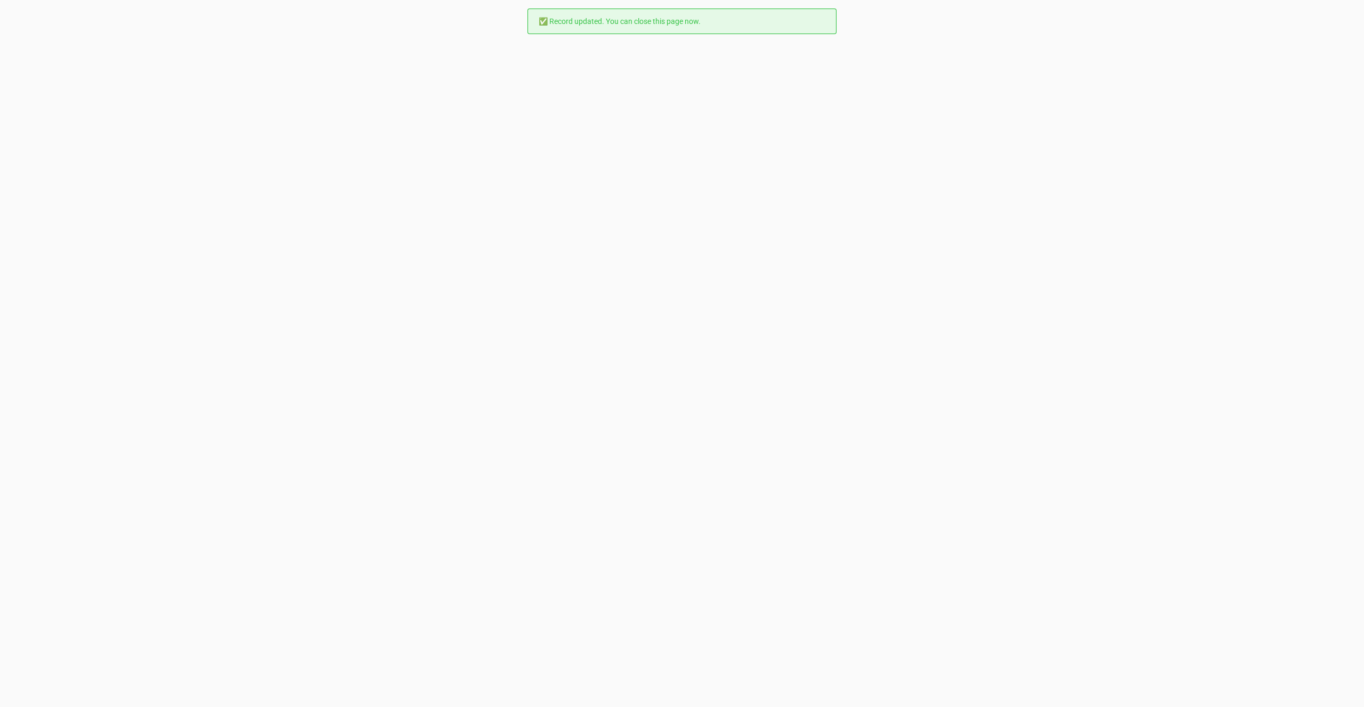
scroll to position [0, 0]
